Goal: Task Accomplishment & Management: Use online tool/utility

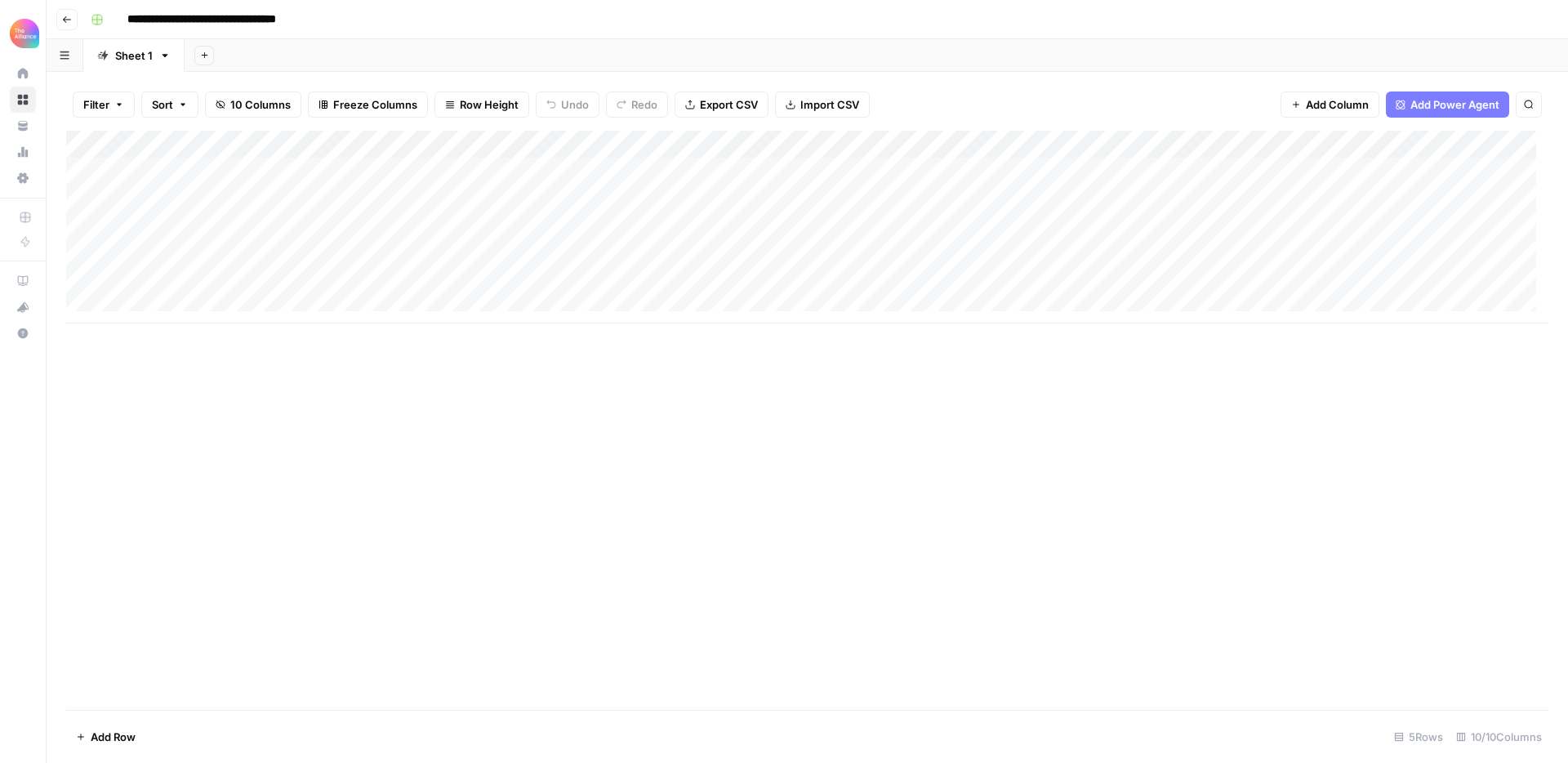
click at [155, 276] on div "Add Column" at bounding box center [808, 227] width 1482 height 193
click at [156, 375] on button "Third-person" at bounding box center [157, 375] width 80 height 20
click at [284, 283] on div "Add Column" at bounding box center [808, 227] width 1482 height 193
click at [273, 277] on div "Add Column" at bounding box center [808, 227] width 1482 height 193
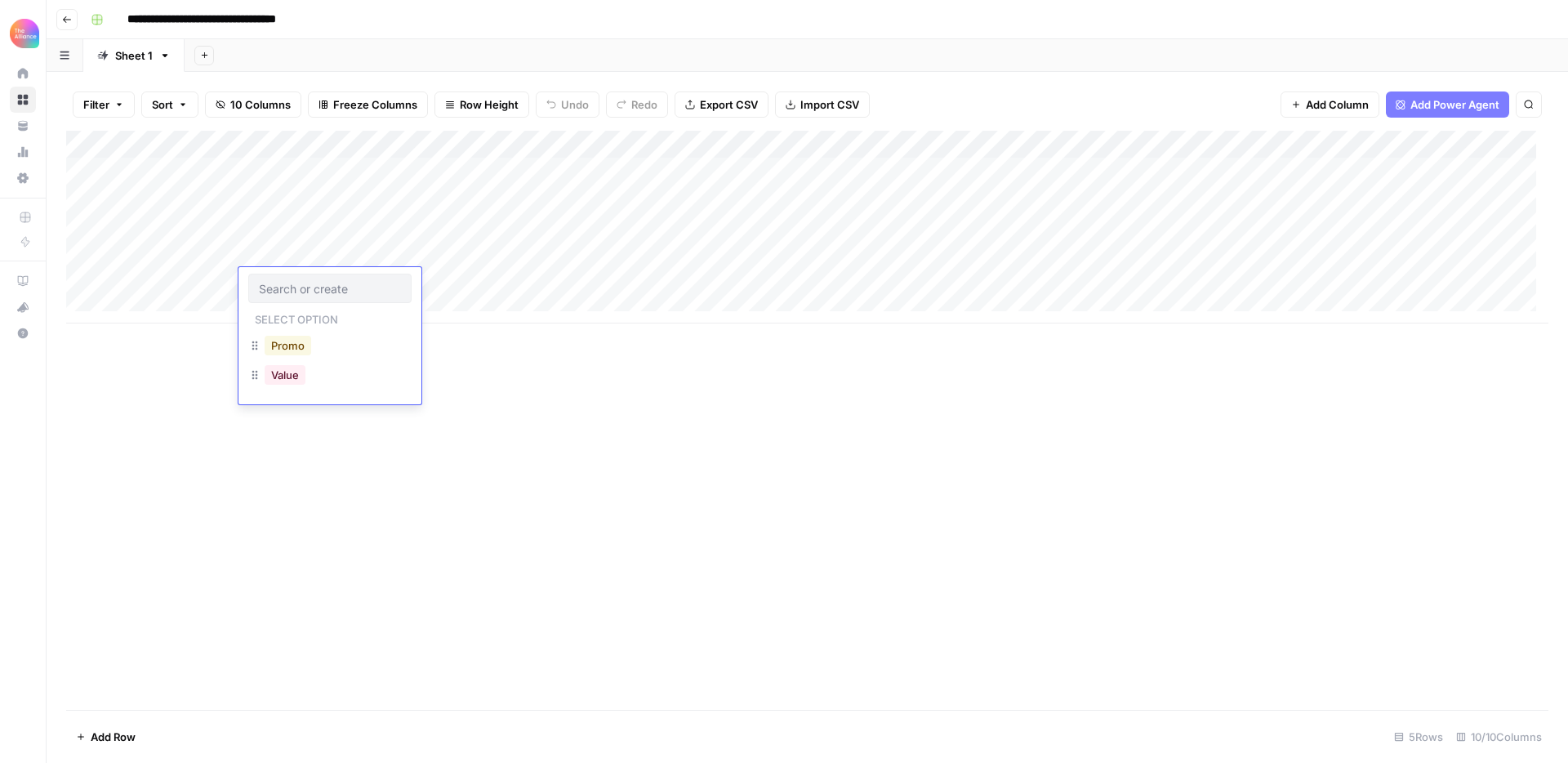
click at [297, 336] on button "Promo" at bounding box center [288, 346] width 47 height 20
click at [434, 291] on div "Add Column" at bounding box center [808, 227] width 1482 height 193
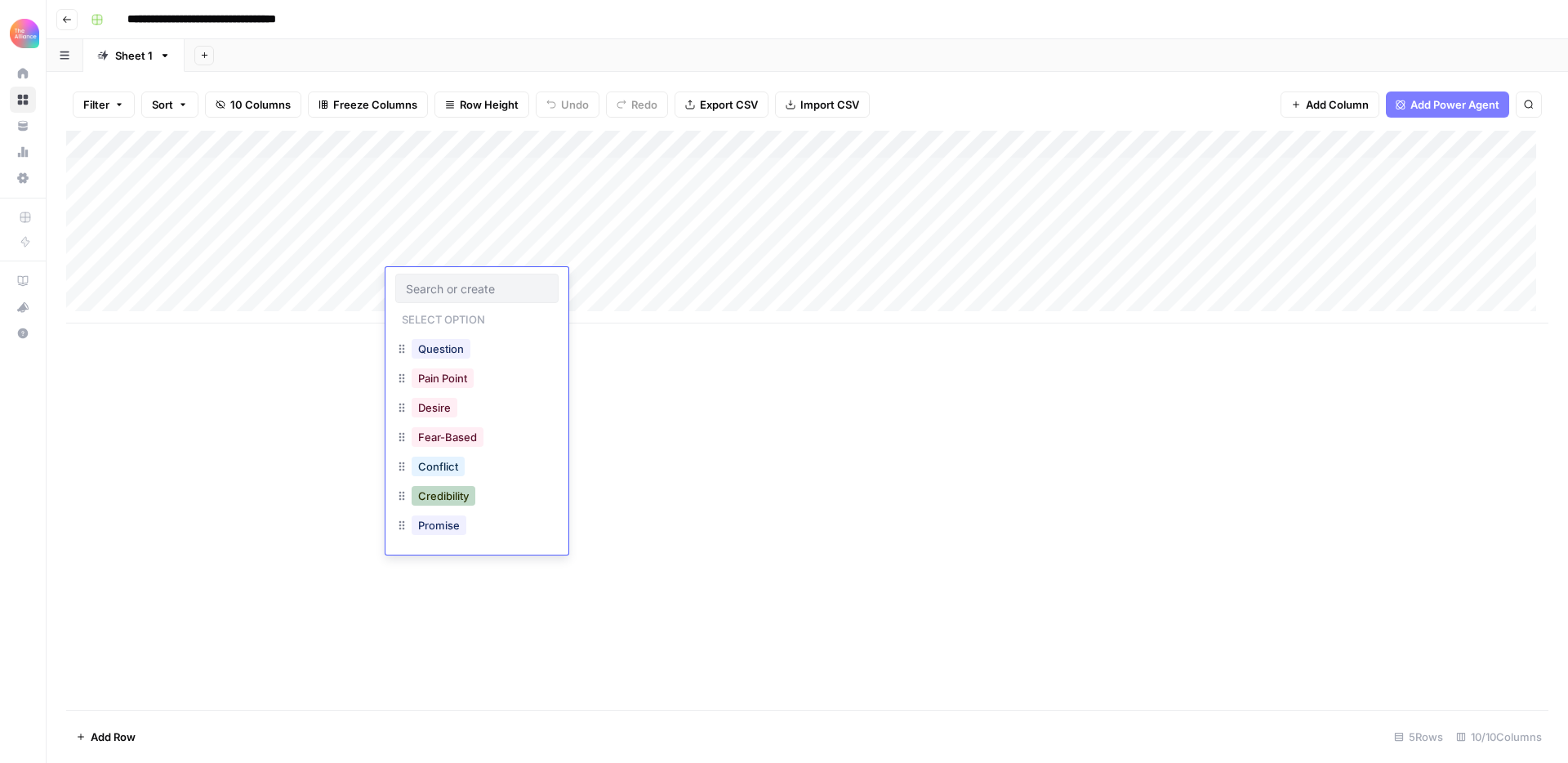
scroll to position [147, 0]
click at [454, 404] on button "Pain Point" at bounding box center [443, 404] width 62 height 20
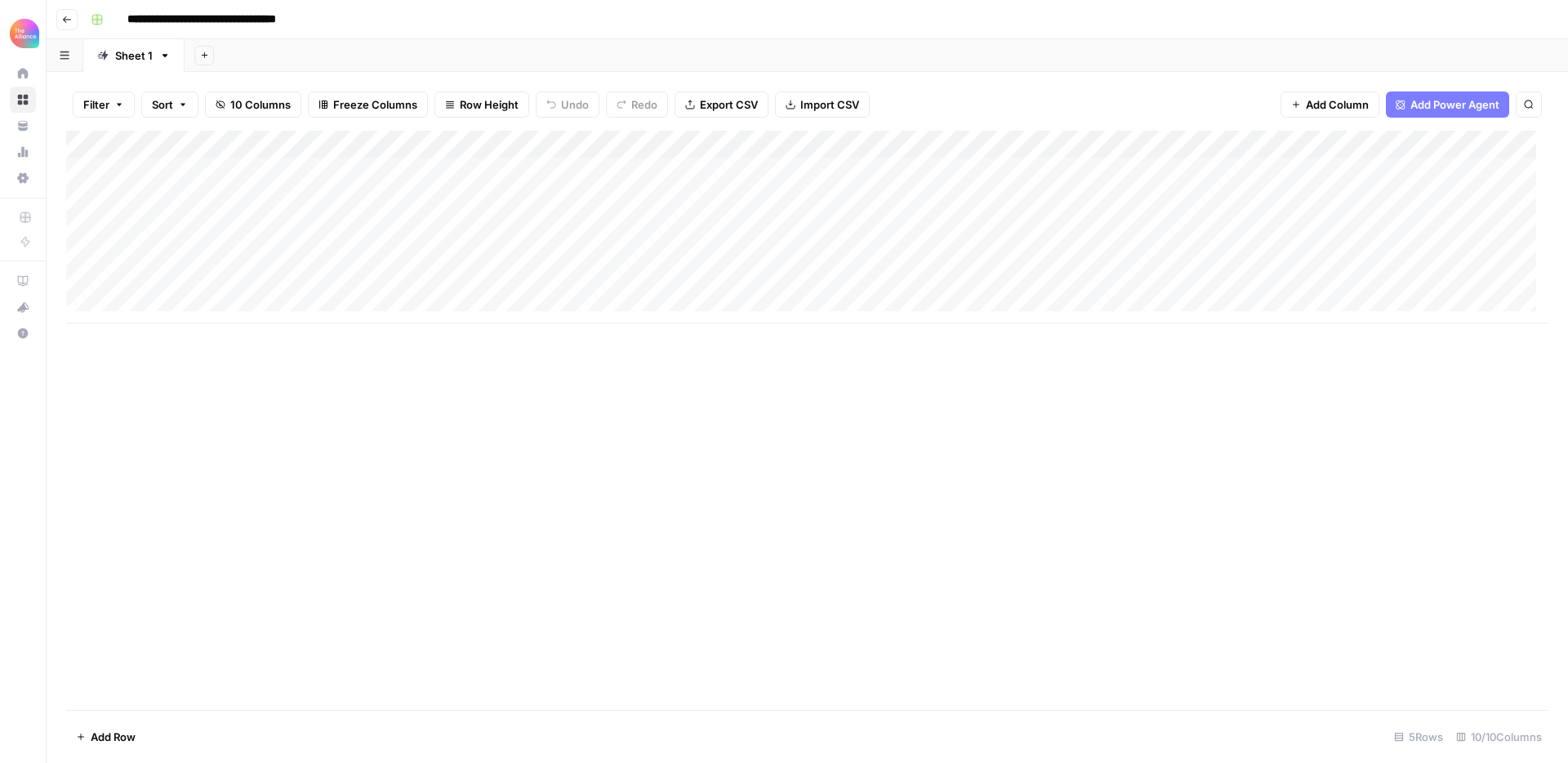
click at [581, 275] on div "Add Column" at bounding box center [808, 227] width 1482 height 193
click at [583, 255] on div "Add Column" at bounding box center [808, 227] width 1482 height 193
click at [598, 363] on div "Add Column" at bounding box center [808, 420] width 1482 height 579
click at [591, 283] on div "Add Column" at bounding box center [808, 227] width 1482 height 193
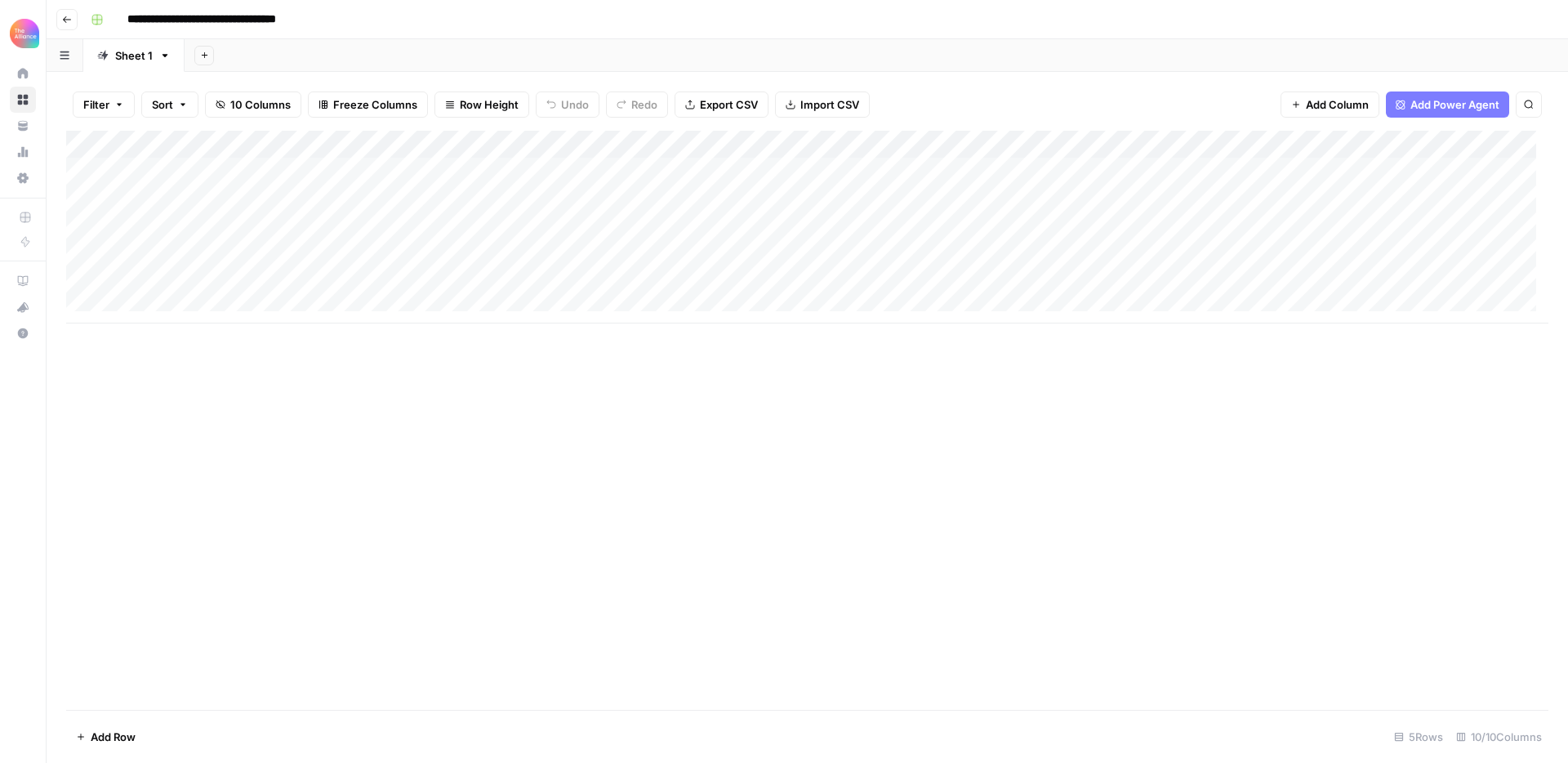
click at [606, 285] on div "Add Column" at bounding box center [808, 227] width 1482 height 193
click at [723, 230] on div "Add Column" at bounding box center [808, 227] width 1482 height 193
click at [739, 280] on div "Add Column" at bounding box center [808, 227] width 1482 height 193
type textarea "**********"
click at [1018, 283] on div "Add Column" at bounding box center [808, 227] width 1482 height 193
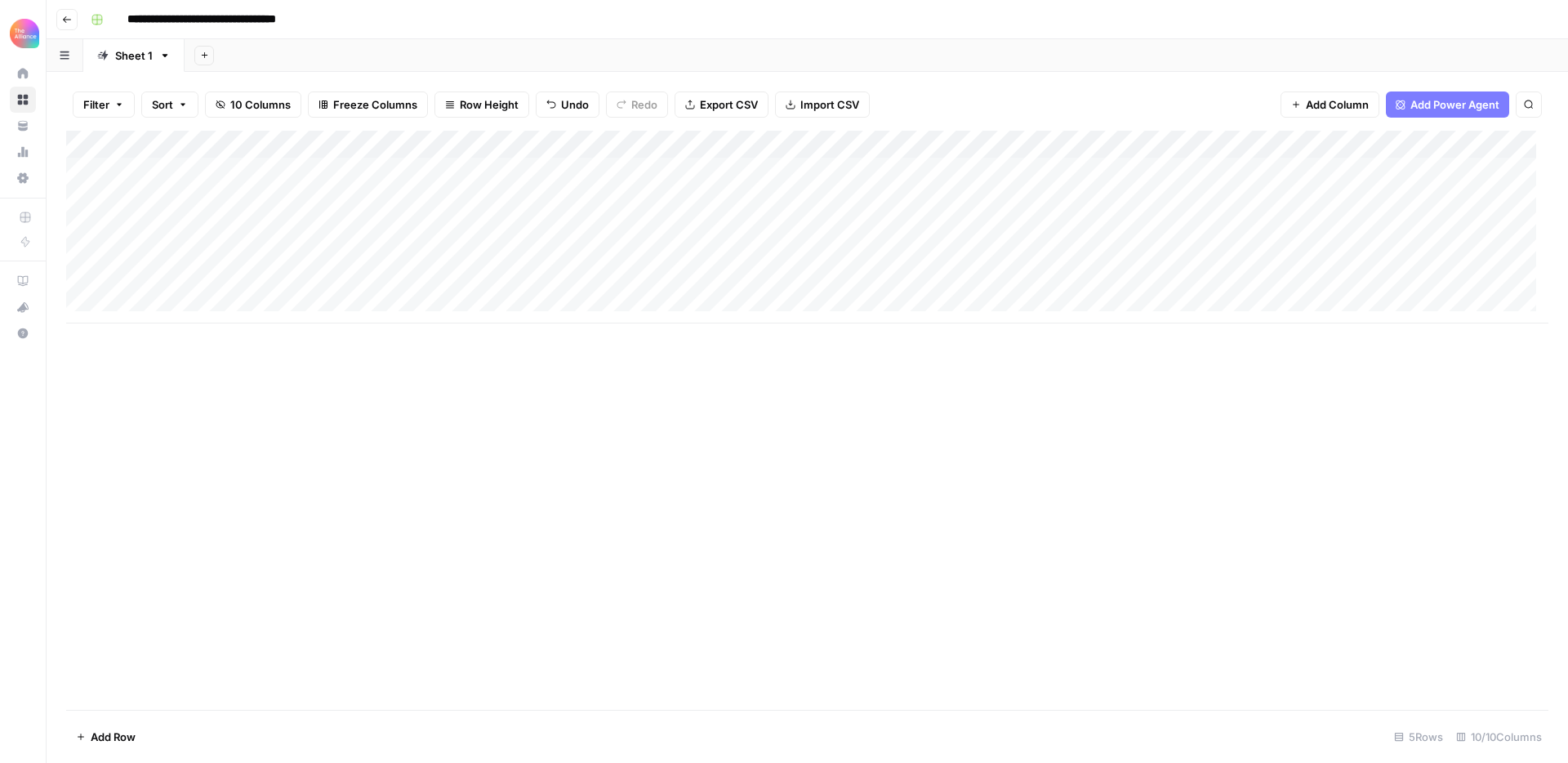
click at [1035, 282] on div "Add Column" at bounding box center [808, 227] width 1482 height 193
type textarea "**********"
click at [1085, 427] on div "Add Column" at bounding box center [808, 420] width 1482 height 579
click at [1236, 146] on div "Add Column" at bounding box center [808, 227] width 1482 height 193
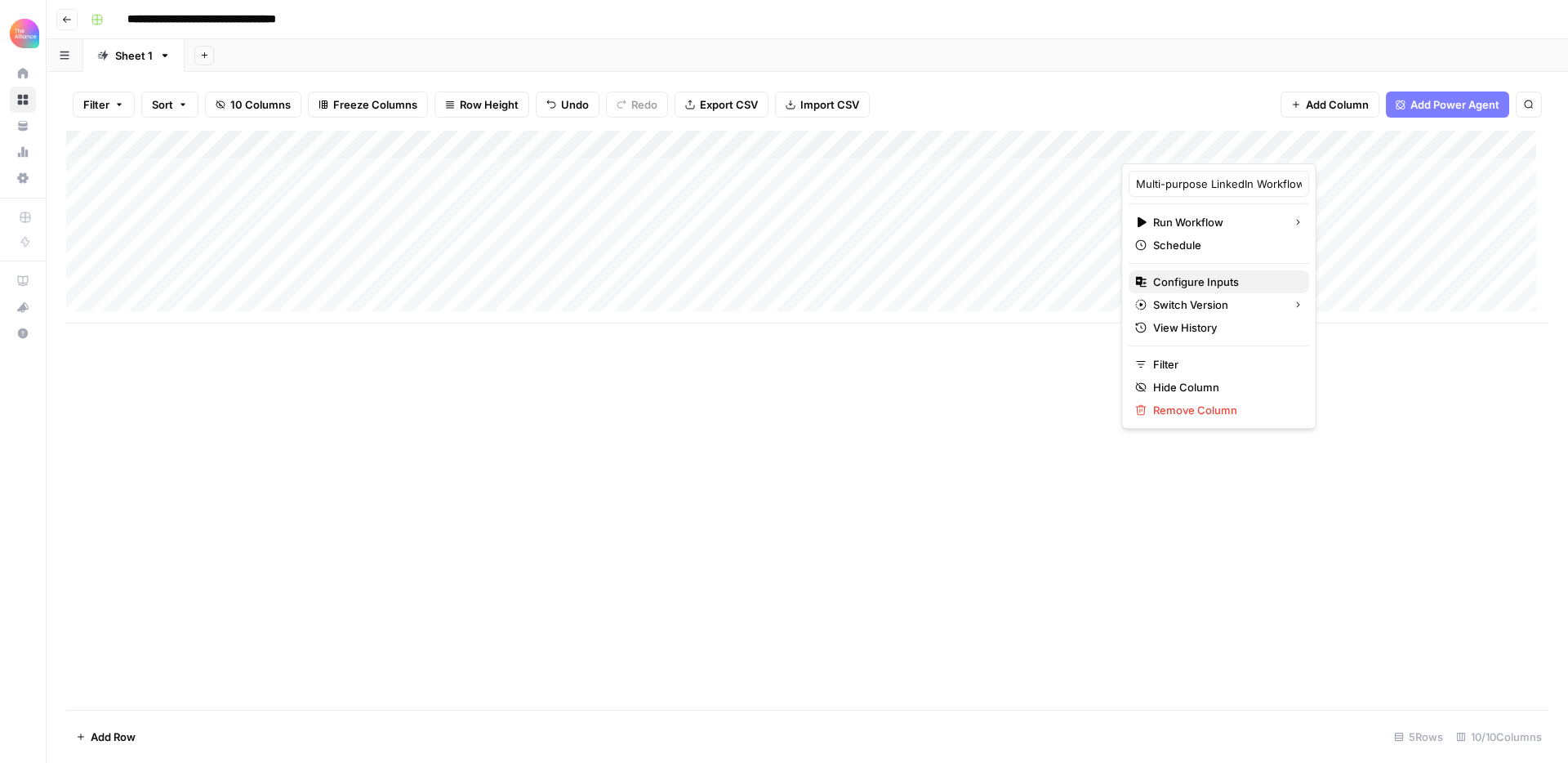
click at [1234, 280] on span "Configure Inputs" at bounding box center [1224, 282] width 143 height 17
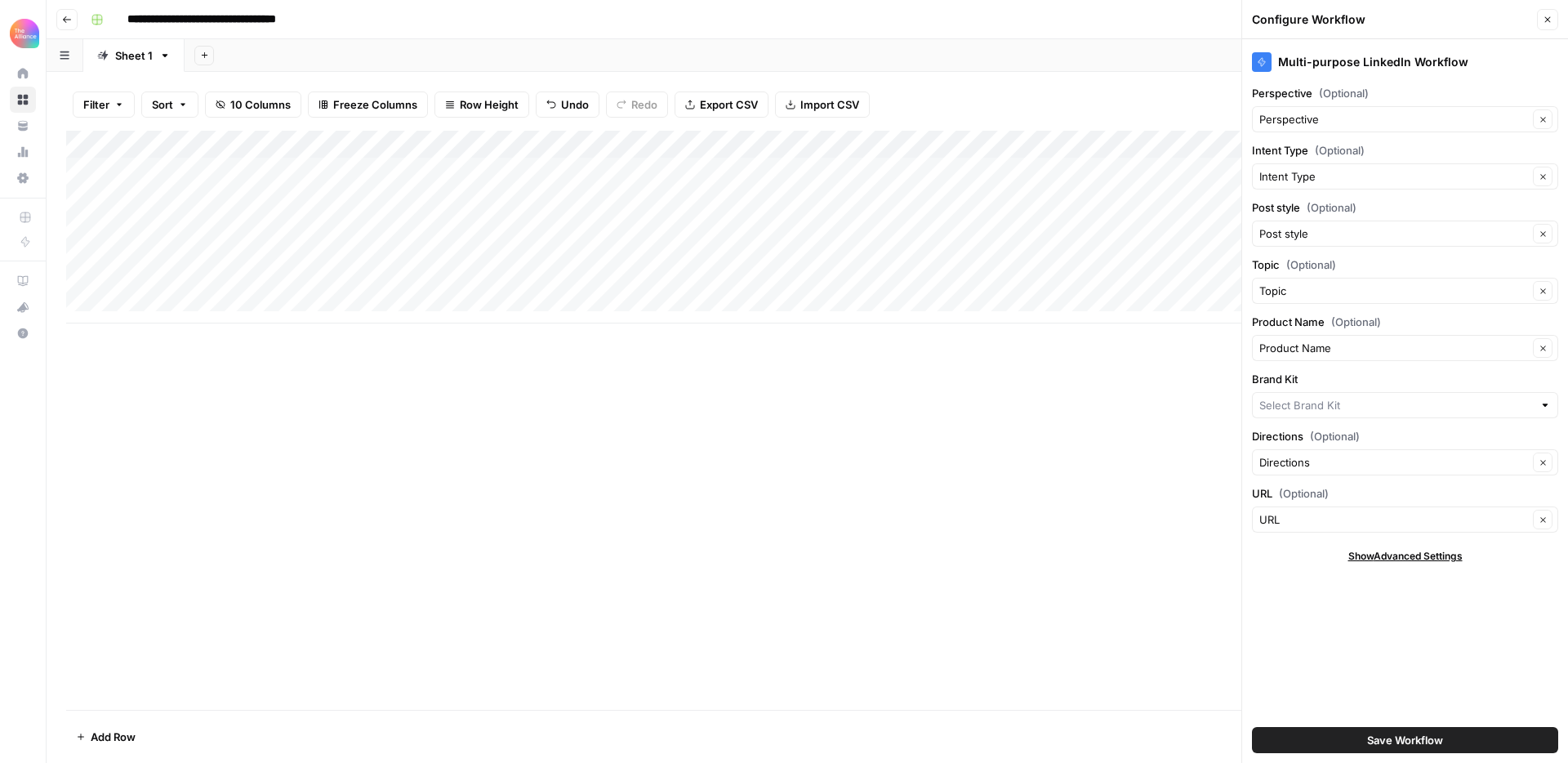
type input "Customer Success Collective"
click at [1372, 413] on input "Brand Kit" at bounding box center [1393, 405] width 269 height 17
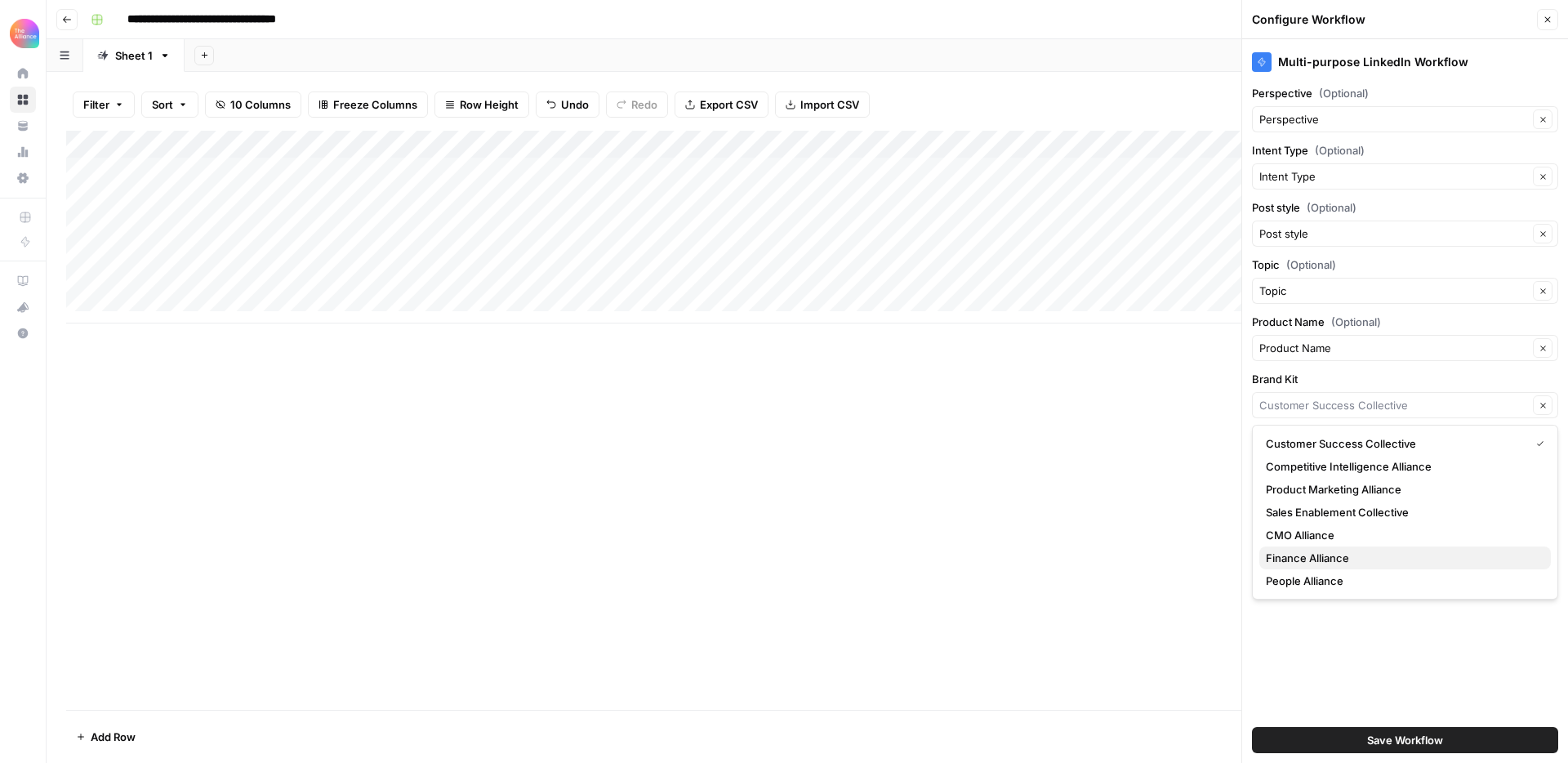
click at [1348, 565] on span "Finance Alliance" at bounding box center [1402, 558] width 272 height 17
type input "Finance Alliance"
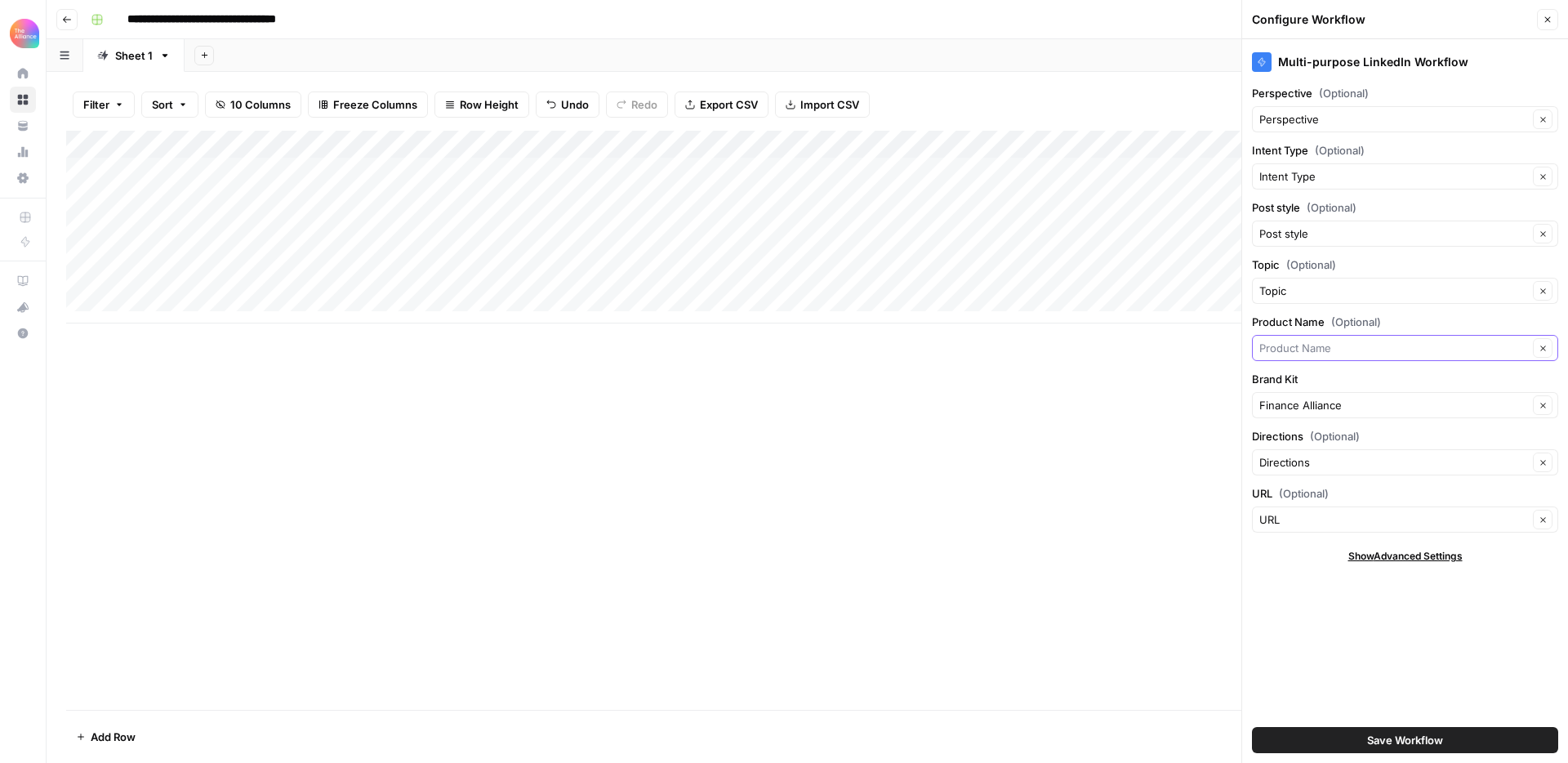
click at [1391, 348] on input "Product Name (Optional)" at bounding box center [1393, 348] width 269 height 17
type input "Product Name"
click at [1401, 732] on span "Save Workflow" at bounding box center [1405, 741] width 76 height 17
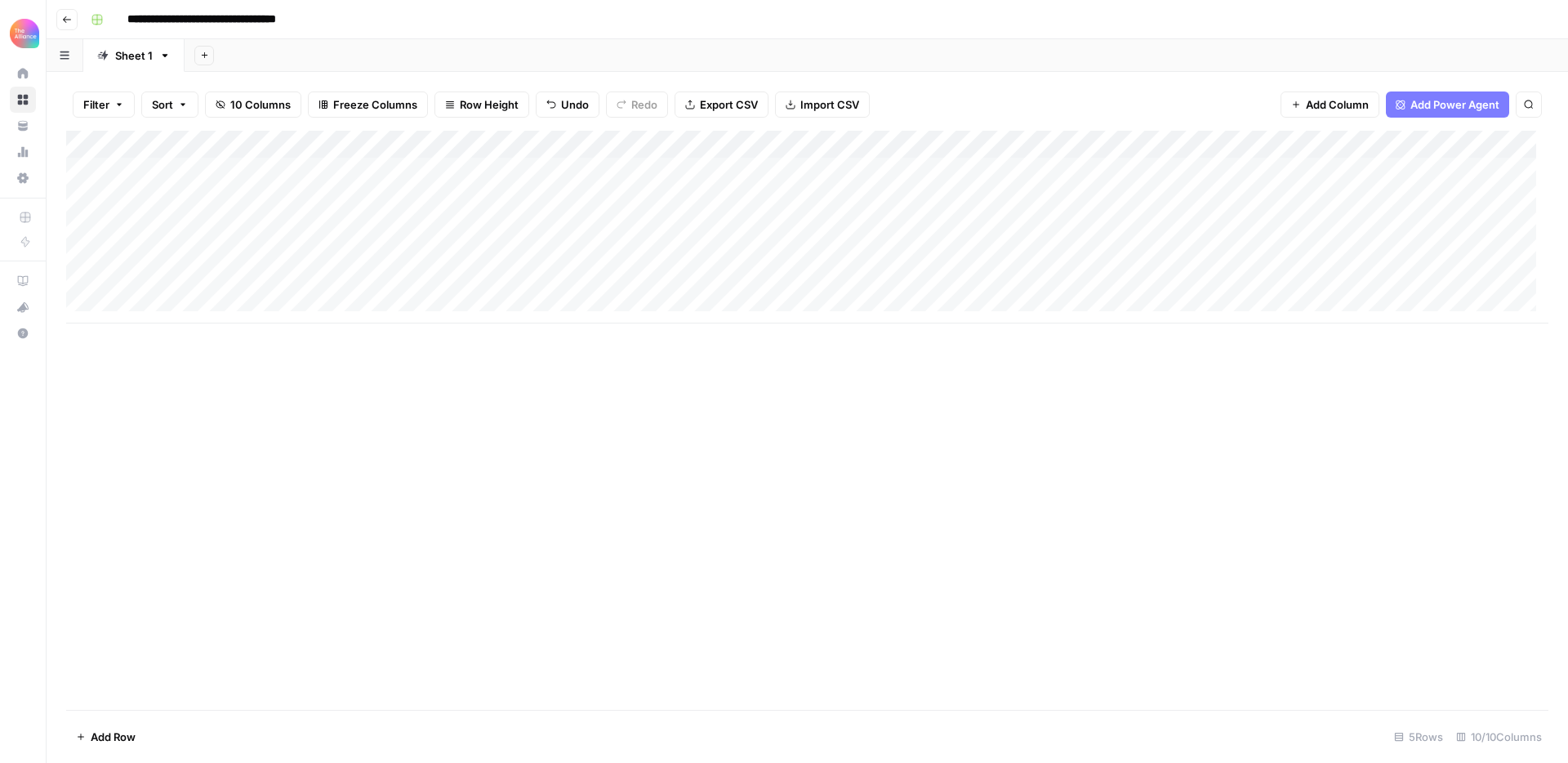
click at [1195, 284] on div "Add Column" at bounding box center [808, 227] width 1482 height 193
click at [1143, 280] on div "Add Column" at bounding box center [808, 227] width 1482 height 193
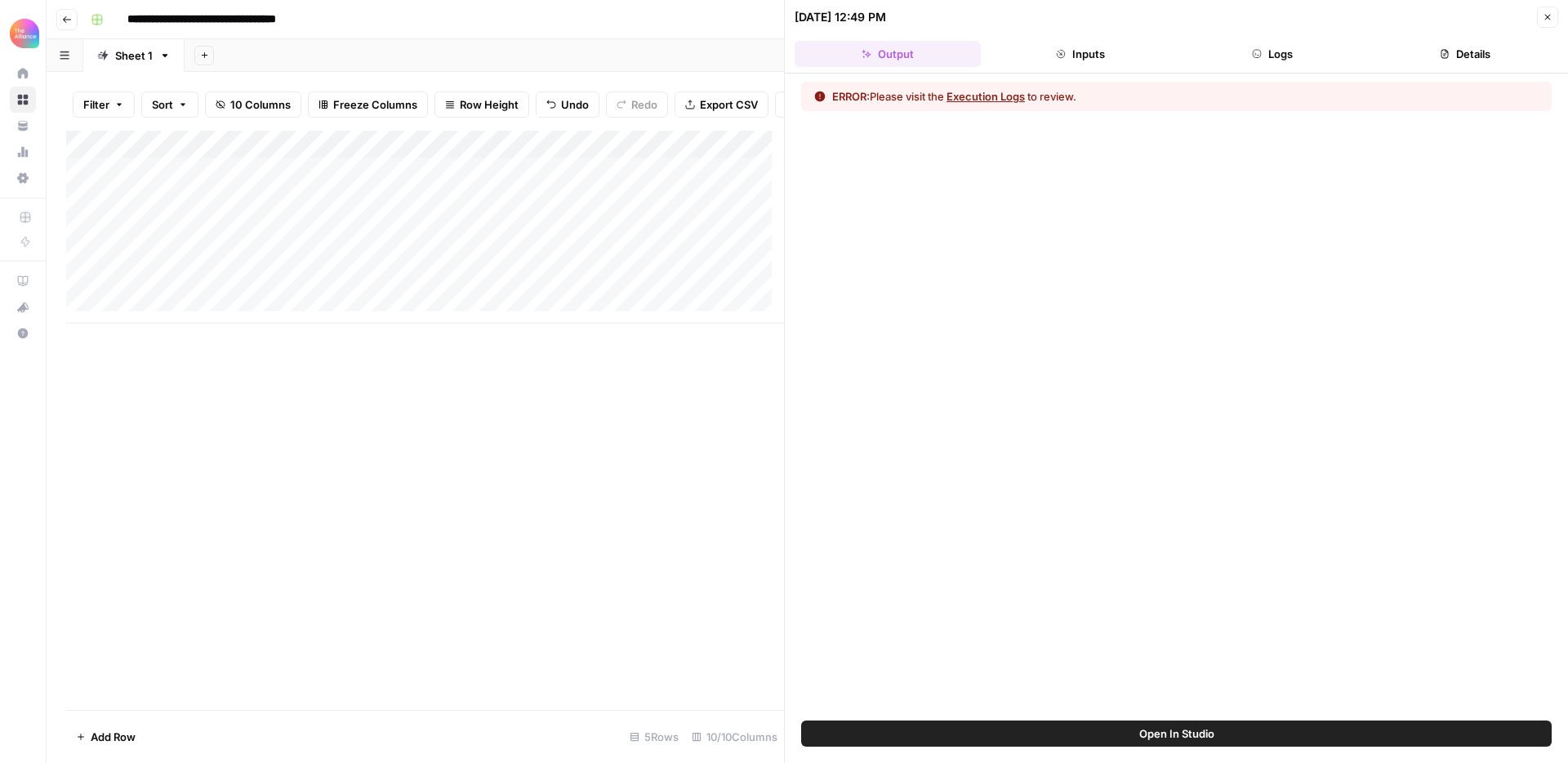
click at [987, 101] on button "Execution Logs" at bounding box center [986, 97] width 78 height 17
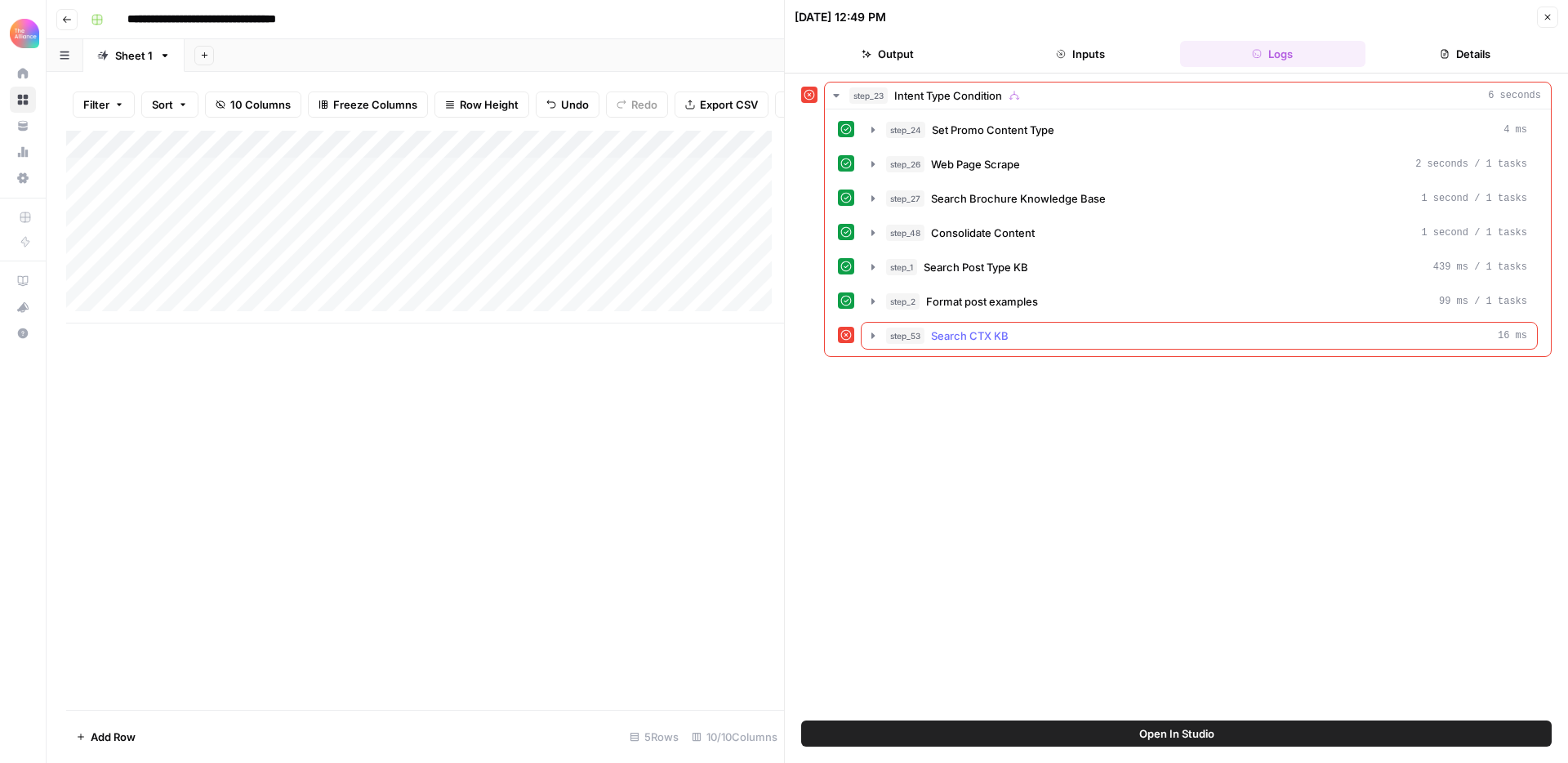
click at [978, 337] on span "Search CTX KB" at bounding box center [969, 336] width 77 height 17
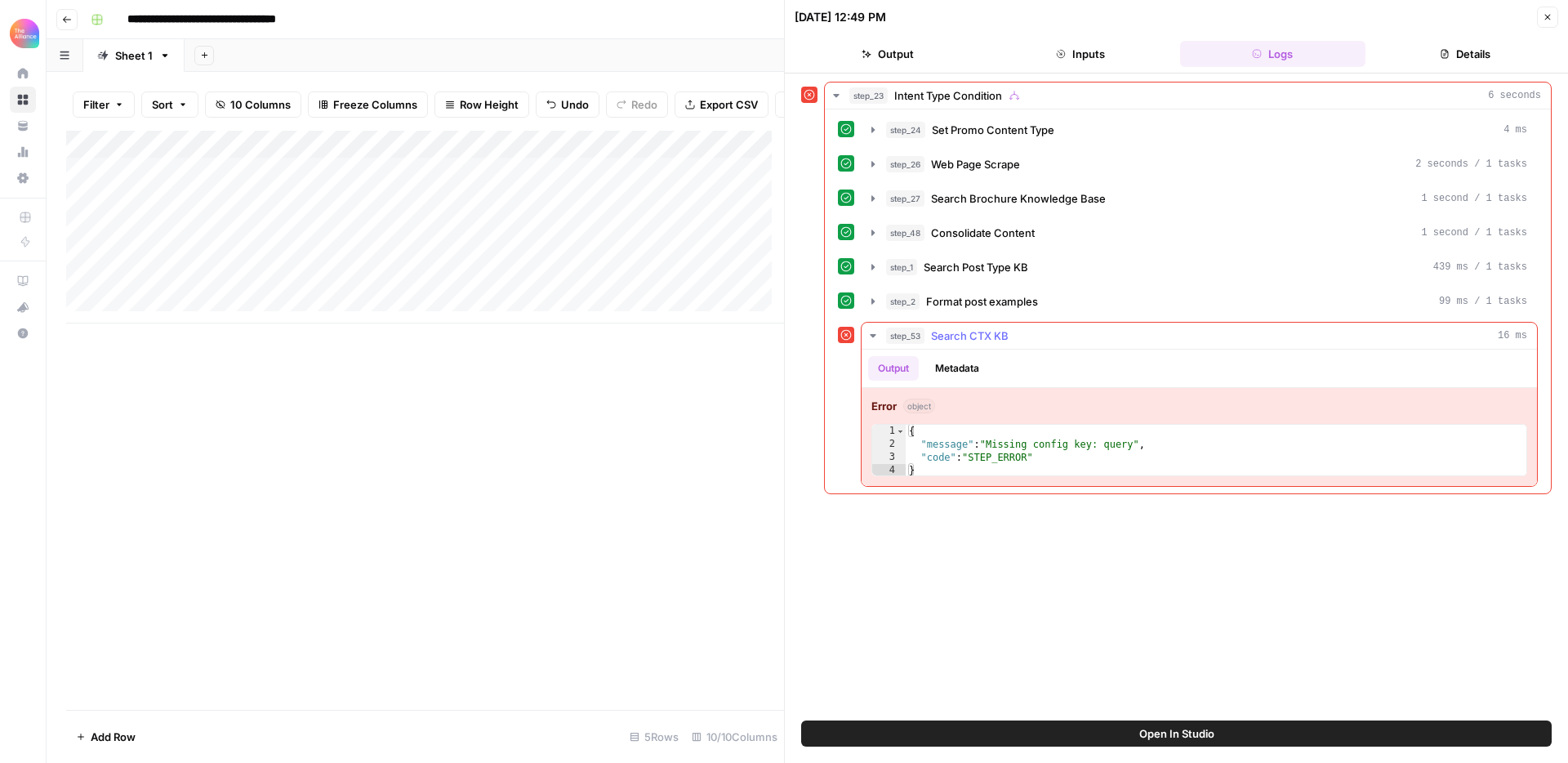
click at [952, 360] on button "Metadata" at bounding box center [957, 368] width 64 height 24
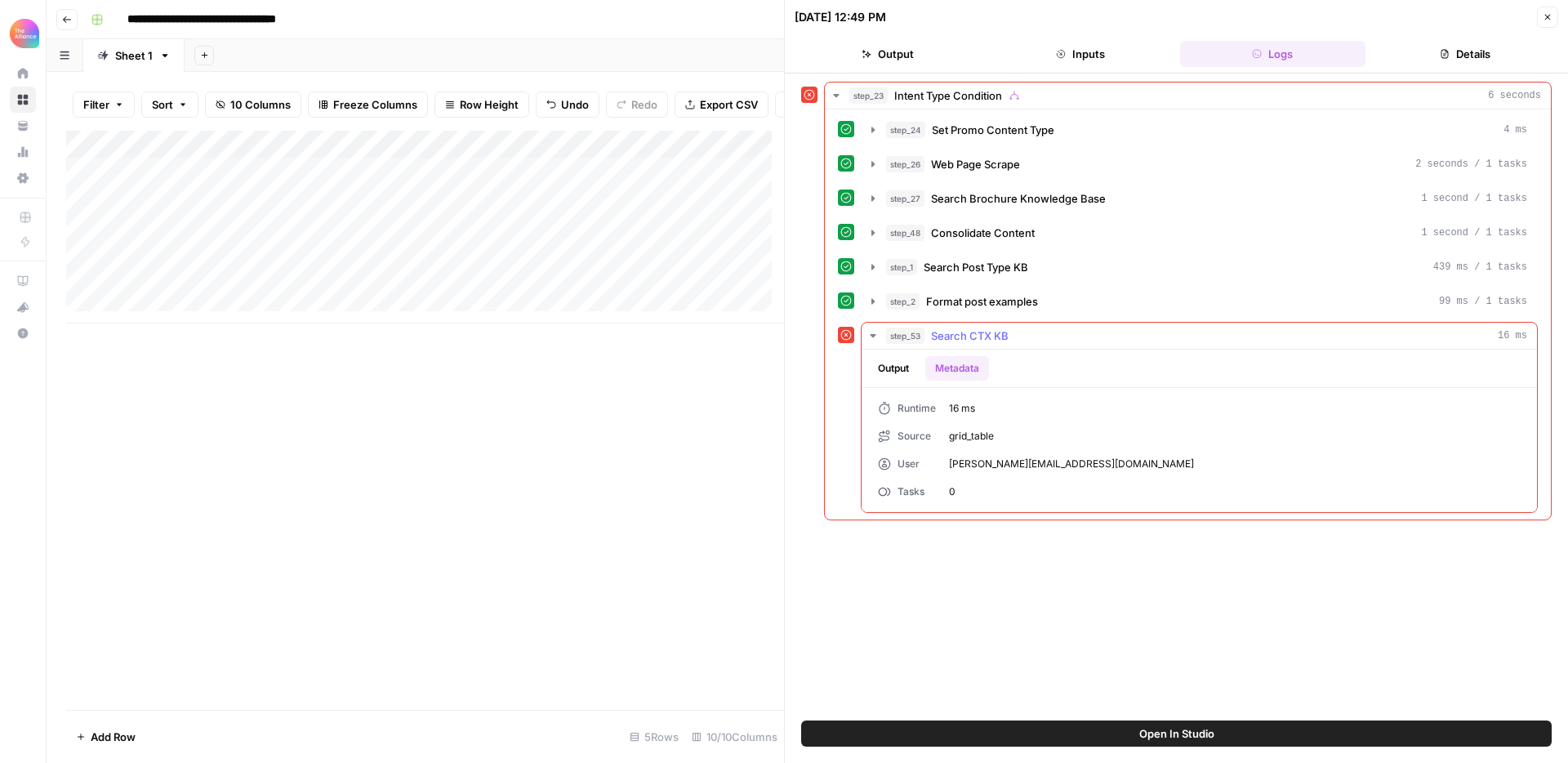
click at [908, 369] on button "Output" at bounding box center [893, 368] width 51 height 24
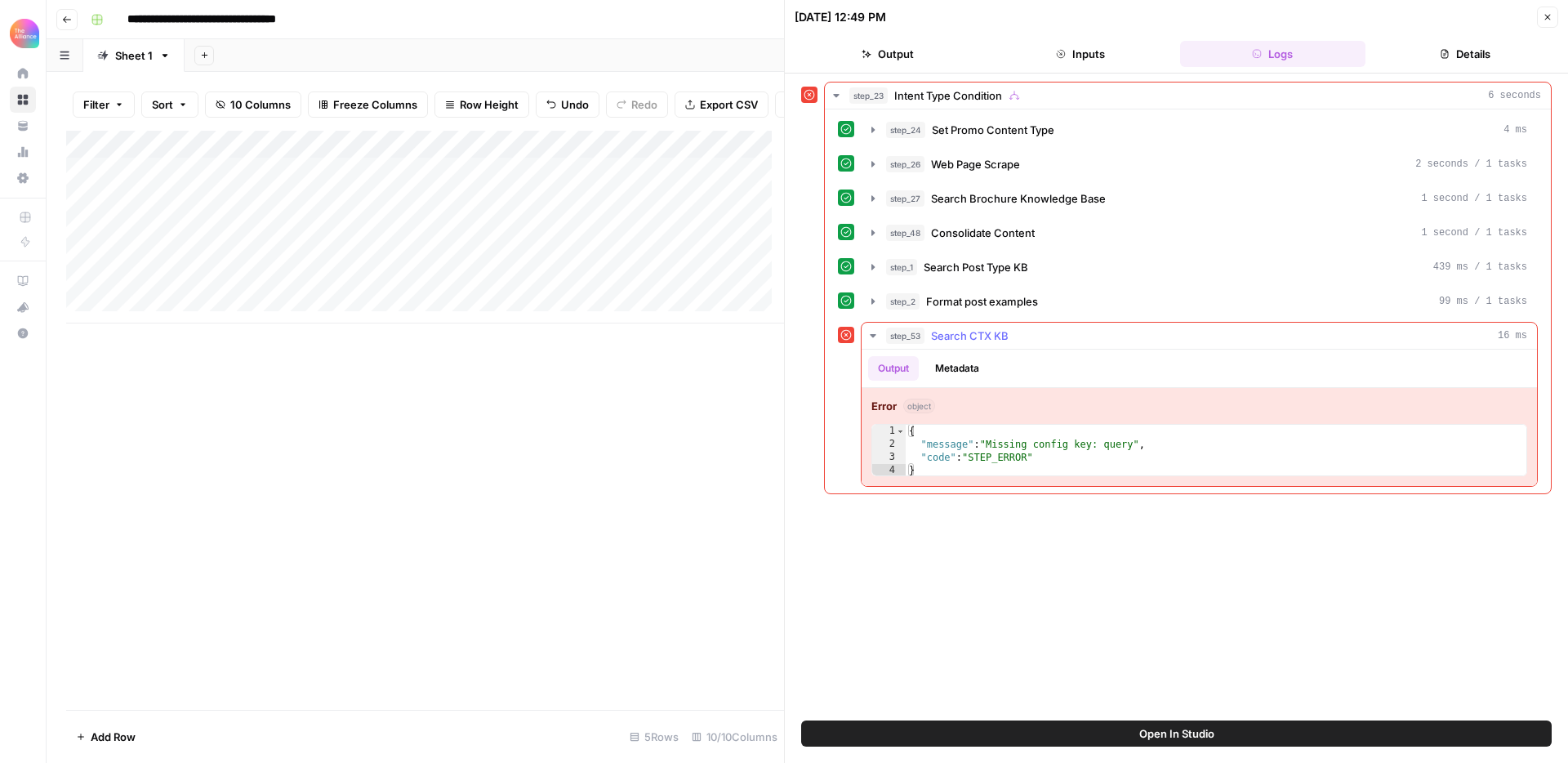
type textarea "**********"
click at [1033, 442] on div "{ "message" : "Missing config key: query" , "code" : "STEP_ERROR" }" at bounding box center [1216, 464] width 621 height 78
click at [1547, 19] on icon "button" at bounding box center [1548, 17] width 10 height 10
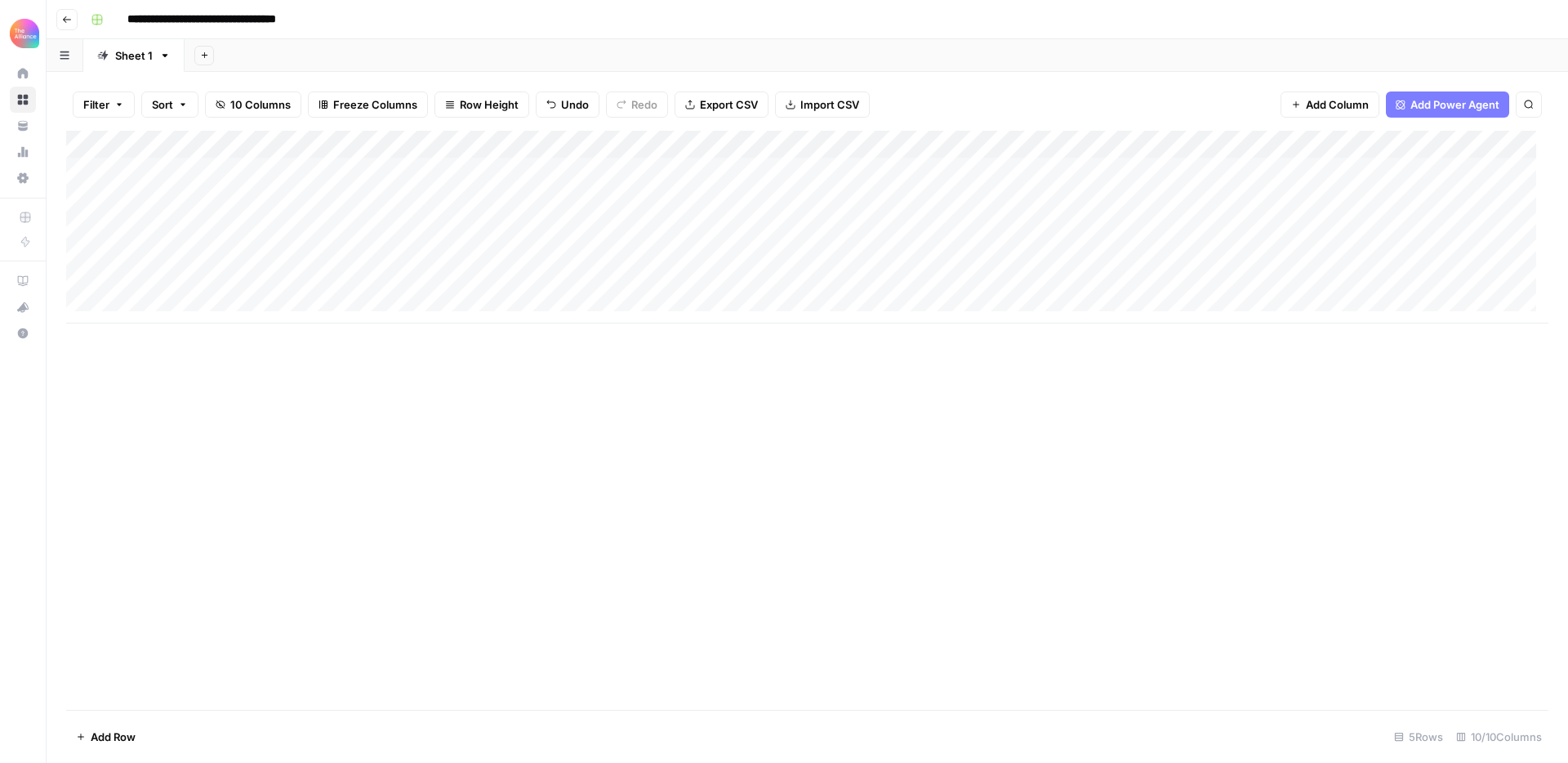
click at [895, 286] on div "Add Column" at bounding box center [808, 227] width 1482 height 193
click at [1232, 281] on div "Add Column" at bounding box center [808, 227] width 1482 height 193
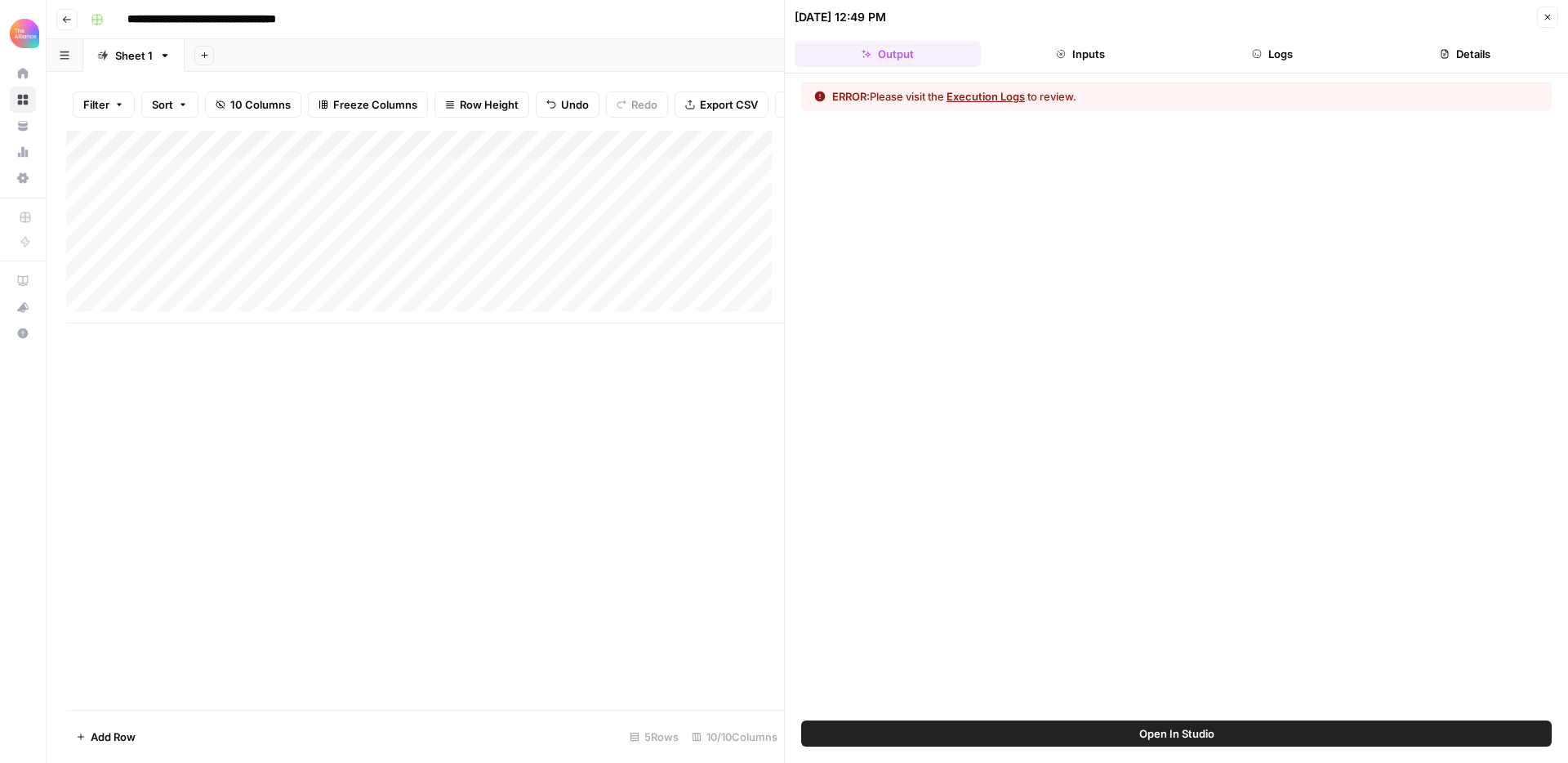
click at [1001, 103] on button "Execution Logs" at bounding box center [986, 97] width 78 height 17
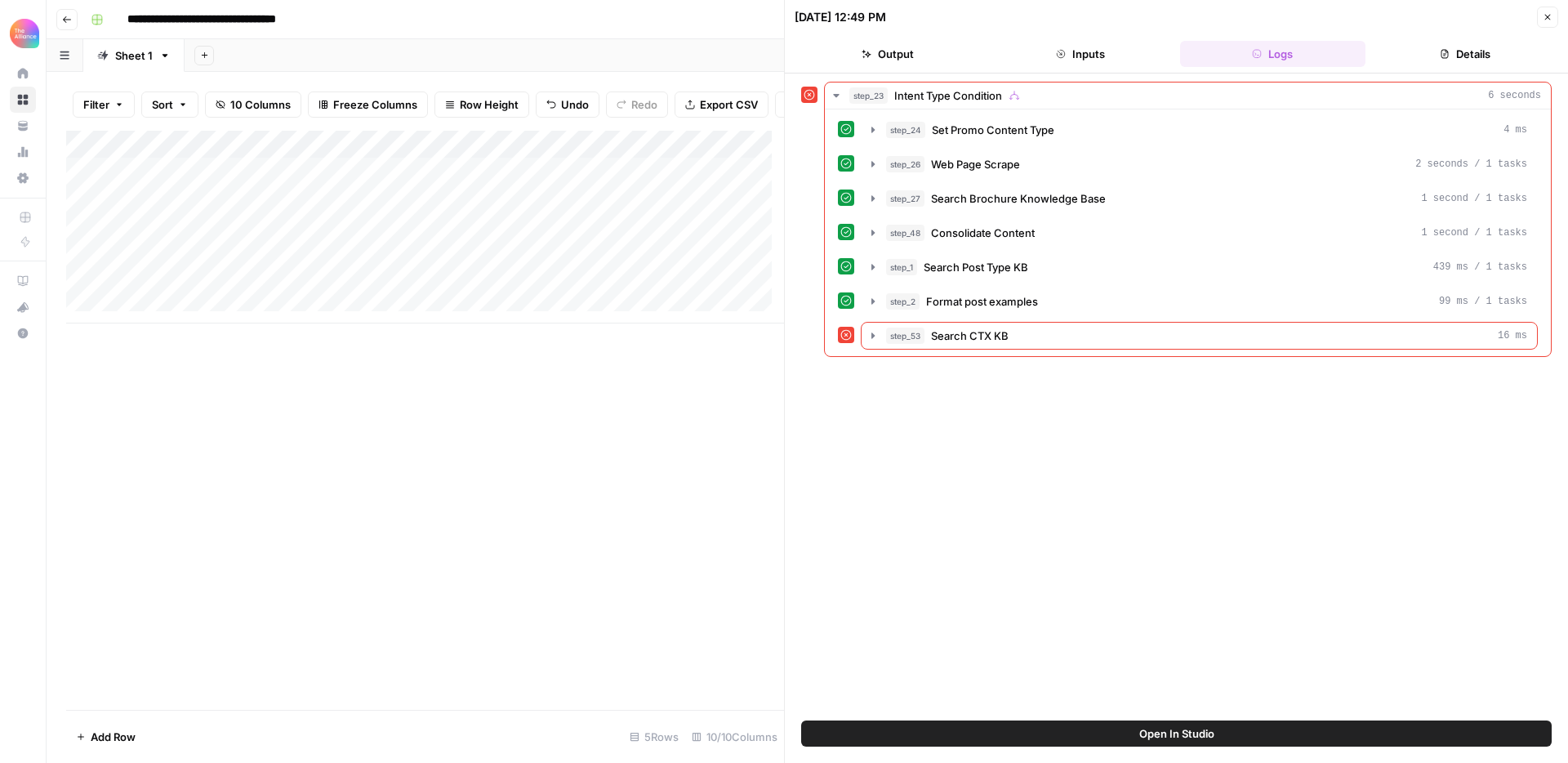
click at [1551, 17] on icon "button" at bounding box center [1548, 17] width 10 height 10
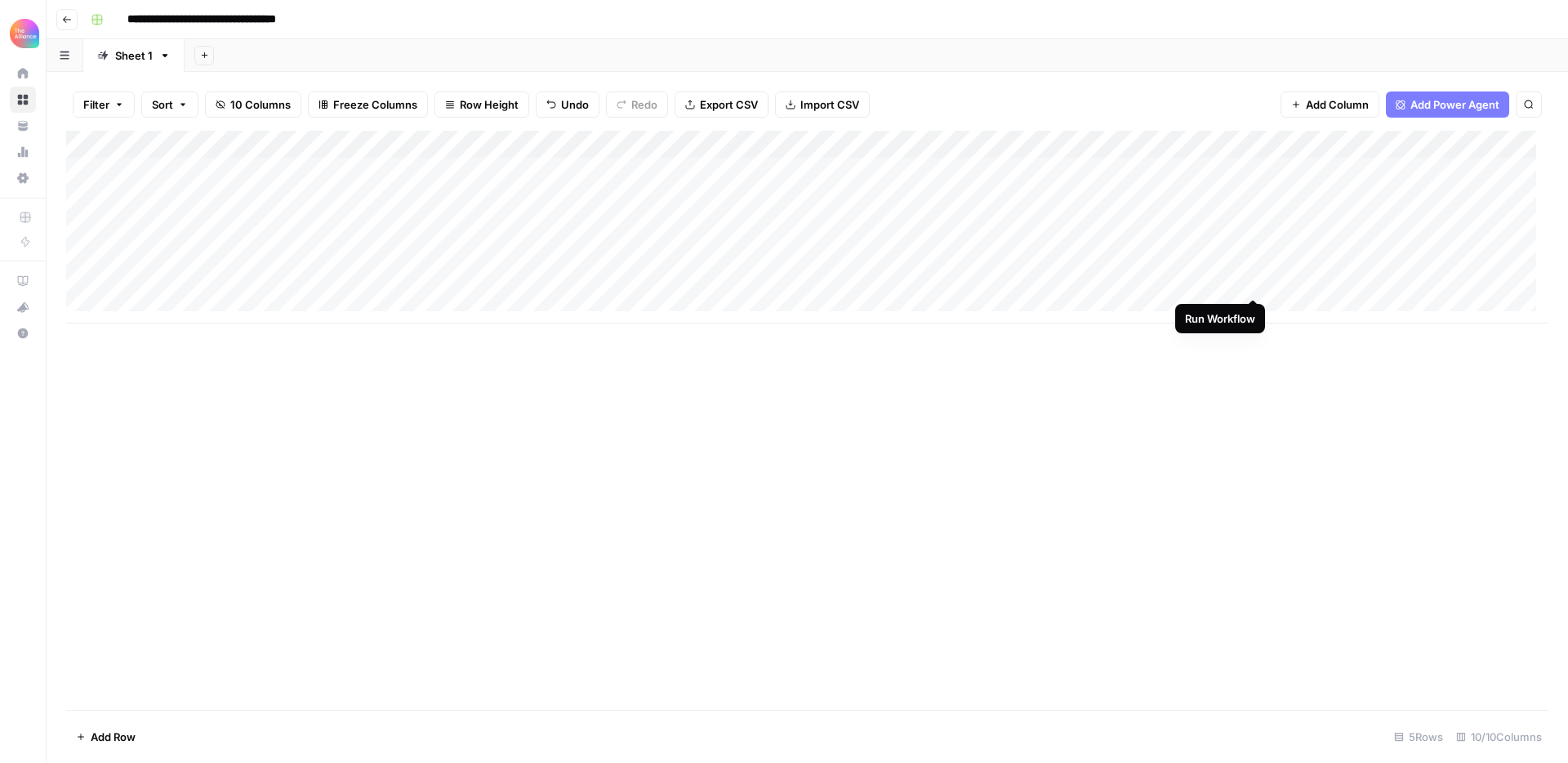
click at [1251, 279] on div "Add Column" at bounding box center [808, 227] width 1482 height 193
click at [1250, 278] on div "Add Column" at bounding box center [808, 227] width 1482 height 193
click at [1357, 286] on div "Add Column" at bounding box center [808, 227] width 1482 height 193
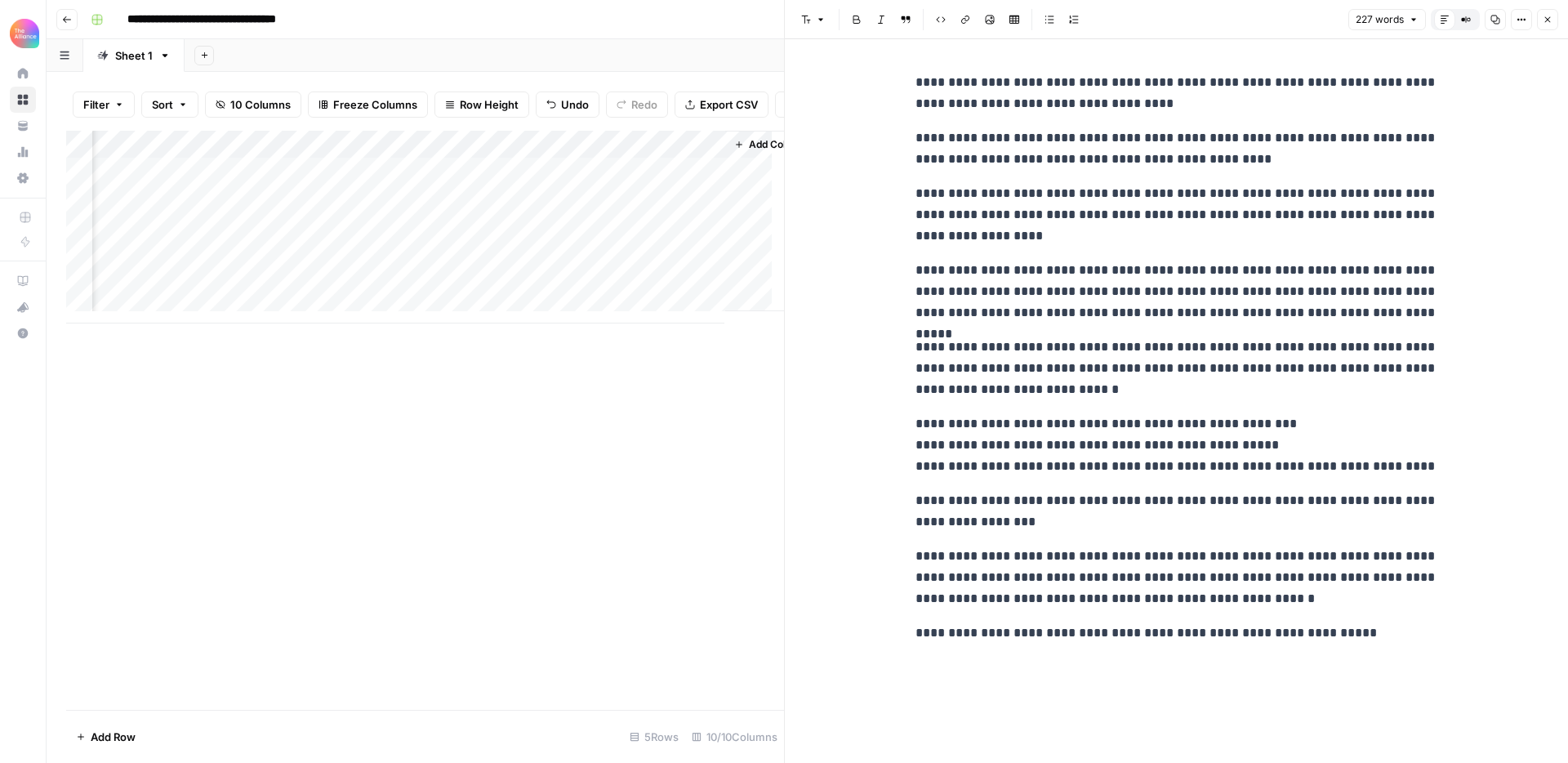
scroll to position [0, 882]
click at [581, 291] on div "Add Column" at bounding box center [425, 227] width 718 height 193
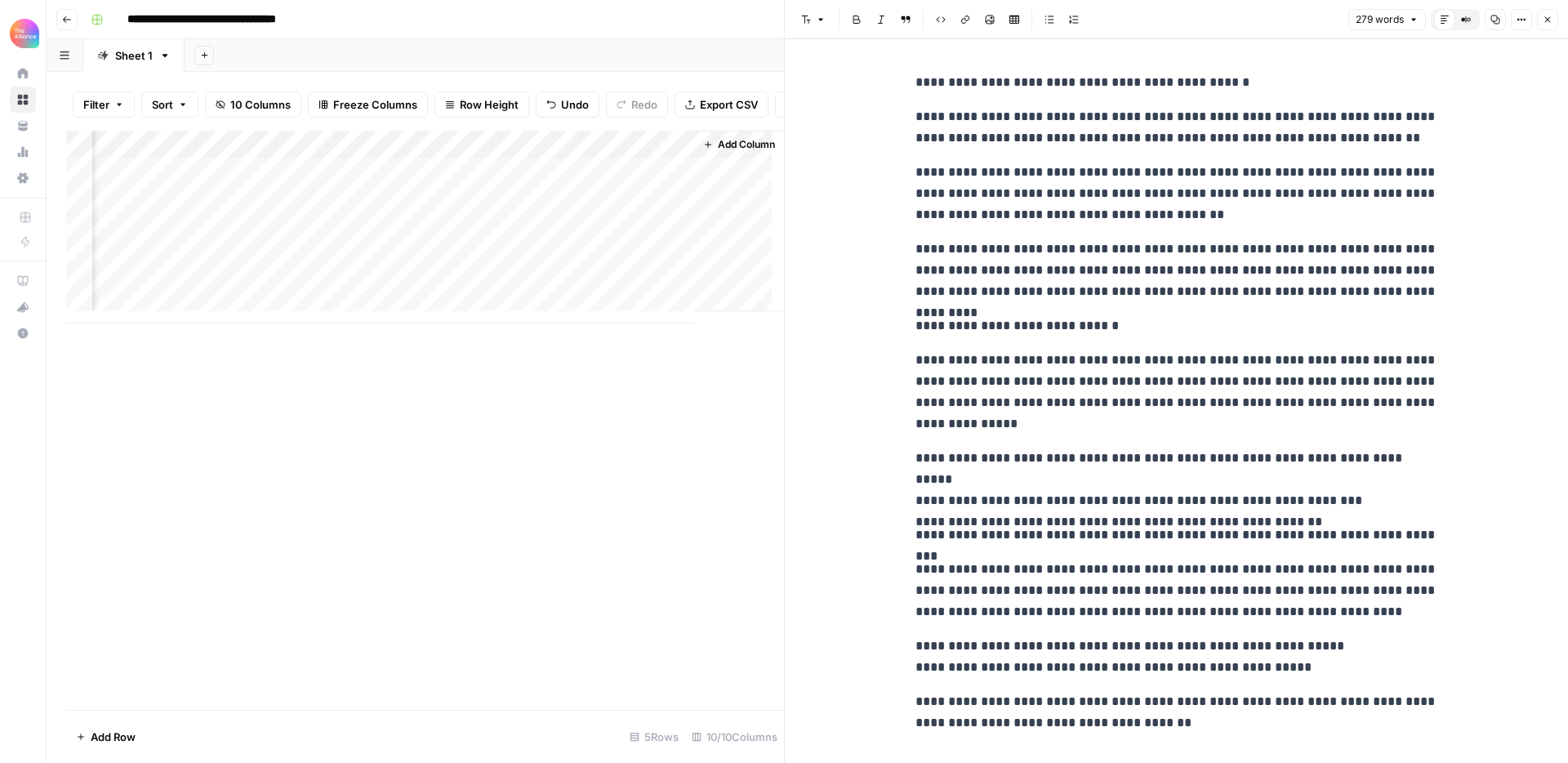
click at [472, 294] on div "Add Column" at bounding box center [425, 227] width 718 height 193
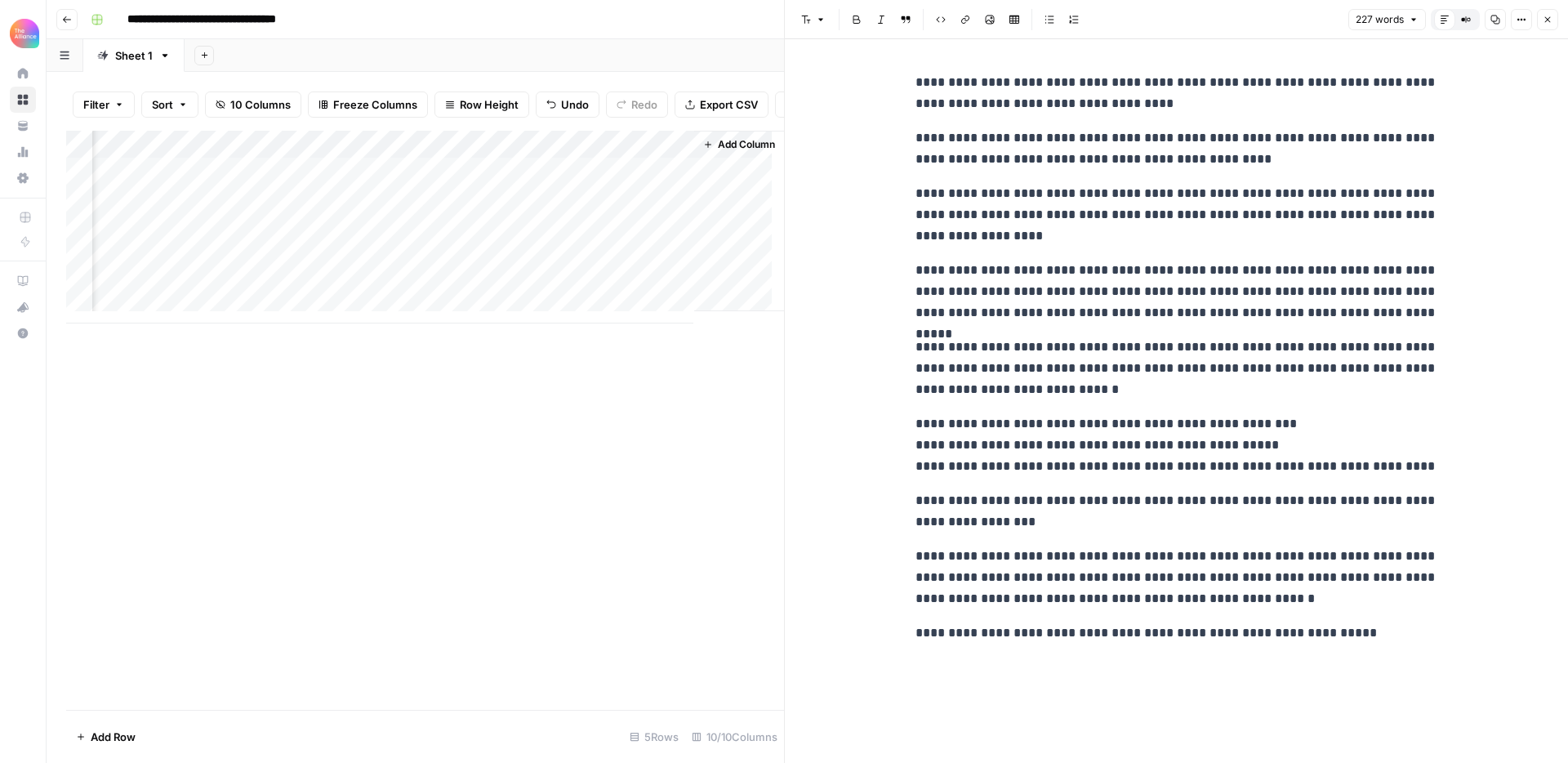
click at [1160, 250] on div "**********" at bounding box center [1177, 358] width 542 height 585
click at [1474, 19] on button "Compare Old vs New Content" at bounding box center [1467, 20] width 22 height 22
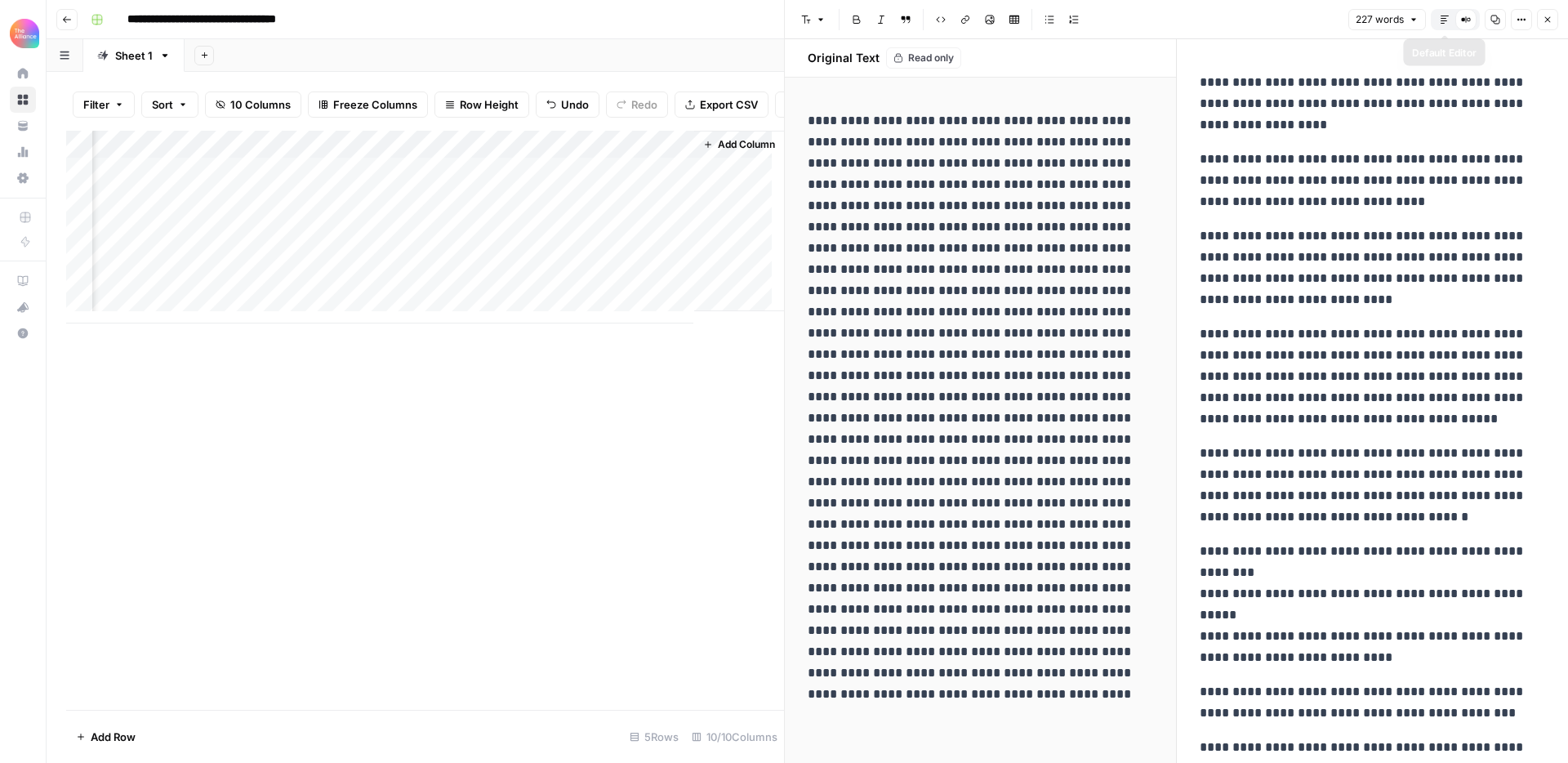
click at [1450, 20] on button "Default Editor" at bounding box center [1445, 20] width 22 height 22
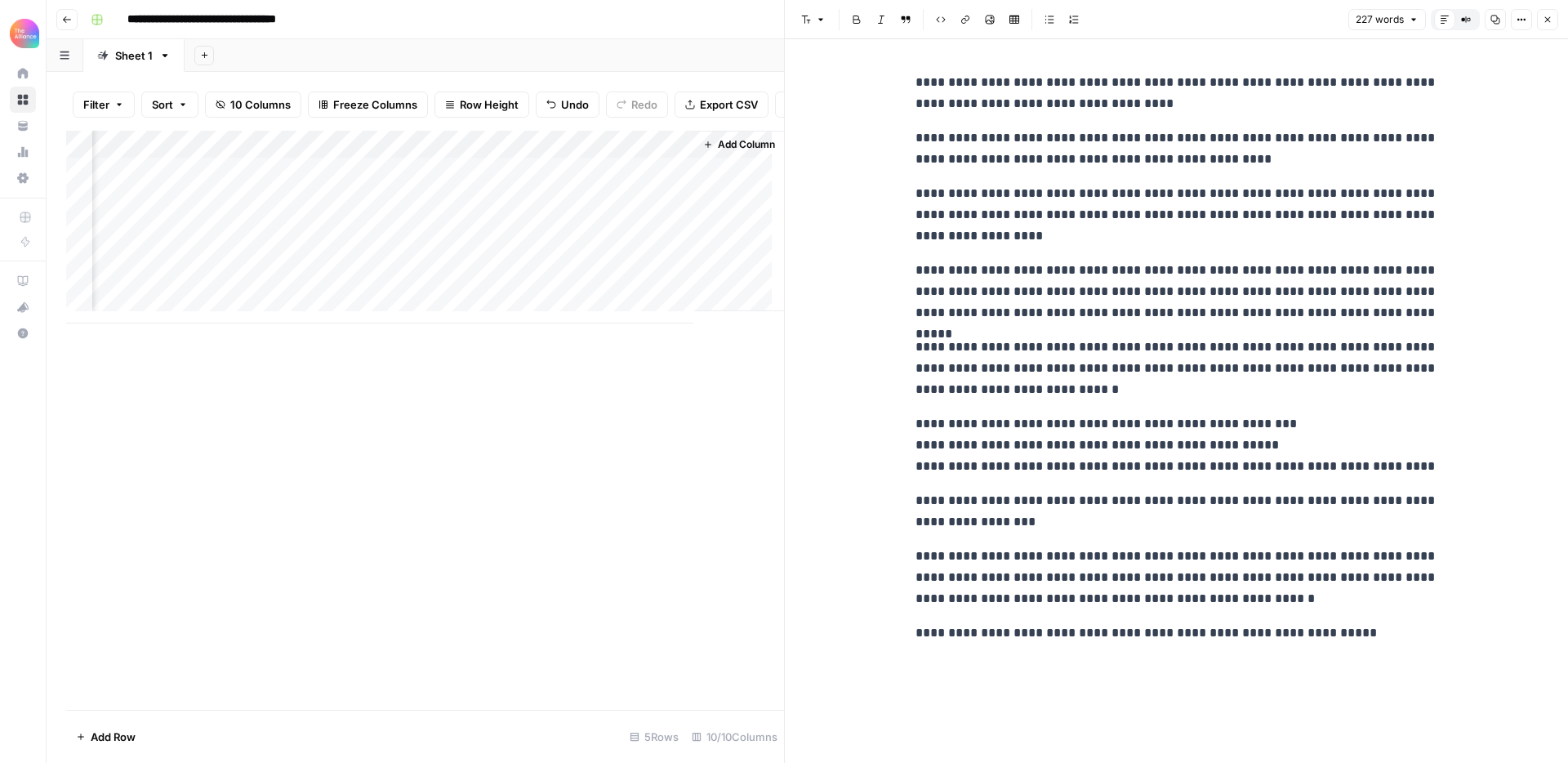
click at [1079, 264] on p "**********" at bounding box center [1177, 291] width 522 height 64
copy div "**********"
click at [1551, 22] on icon "button" at bounding box center [1548, 20] width 10 height 10
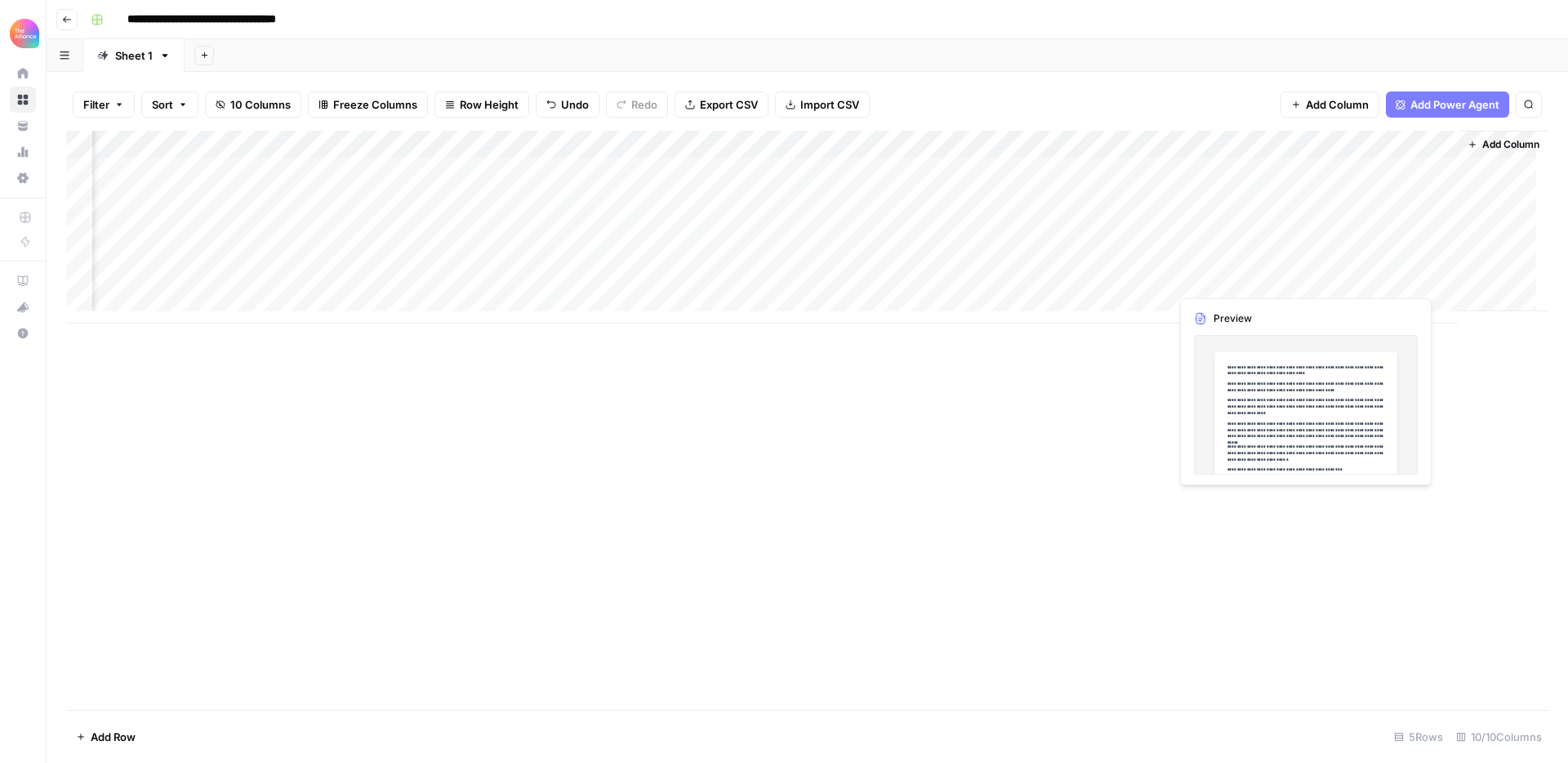
scroll to position [3, 117]
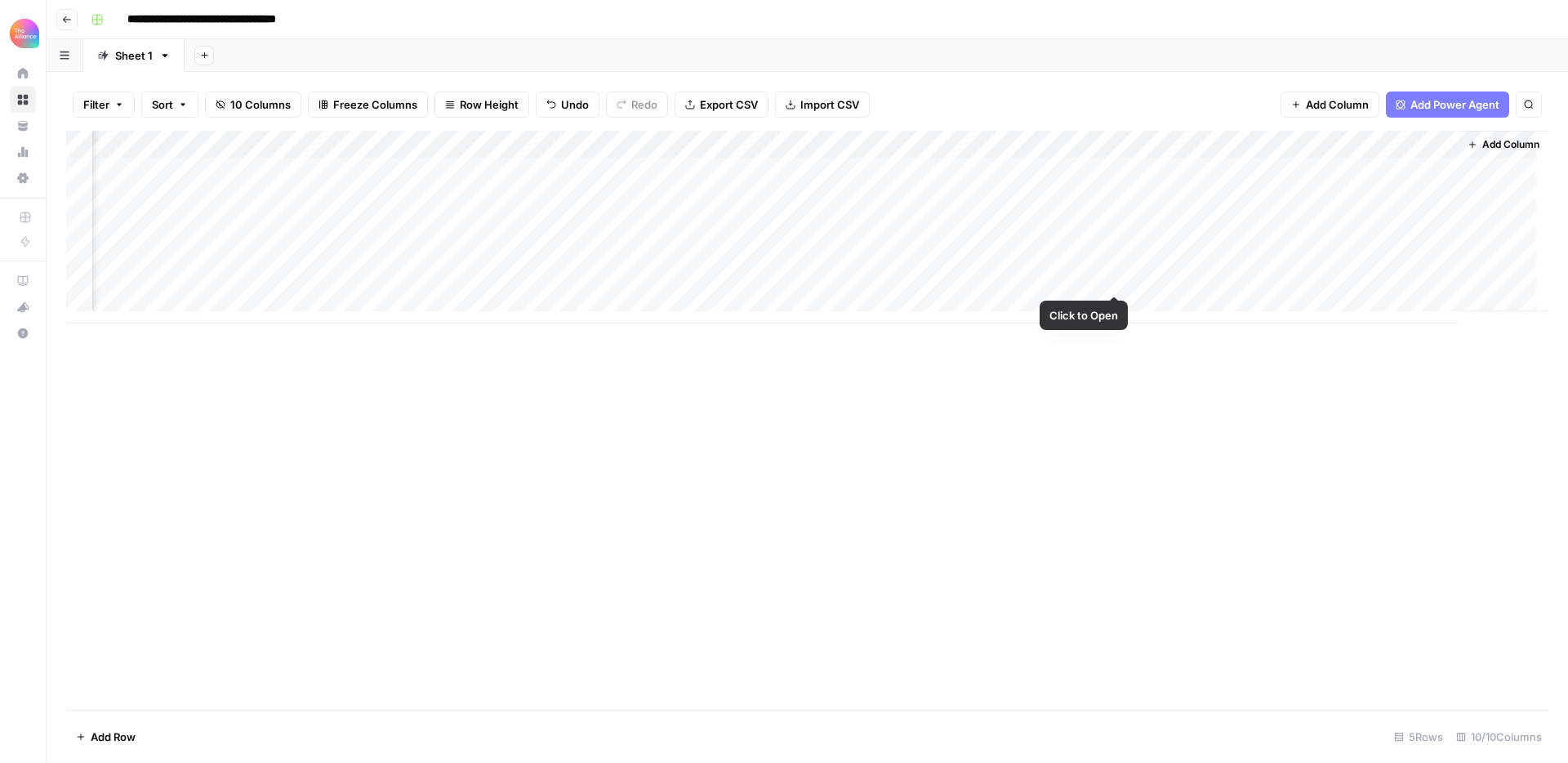
click at [1095, 275] on div "Add Column" at bounding box center [808, 227] width 1482 height 193
click at [95, 278] on div "Add Column" at bounding box center [808, 227] width 1482 height 193
click at [80, 280] on div "Add Column" at bounding box center [808, 227] width 1482 height 193
click at [106, 740] on span "Delete 1 Row" at bounding box center [108, 737] width 66 height 17
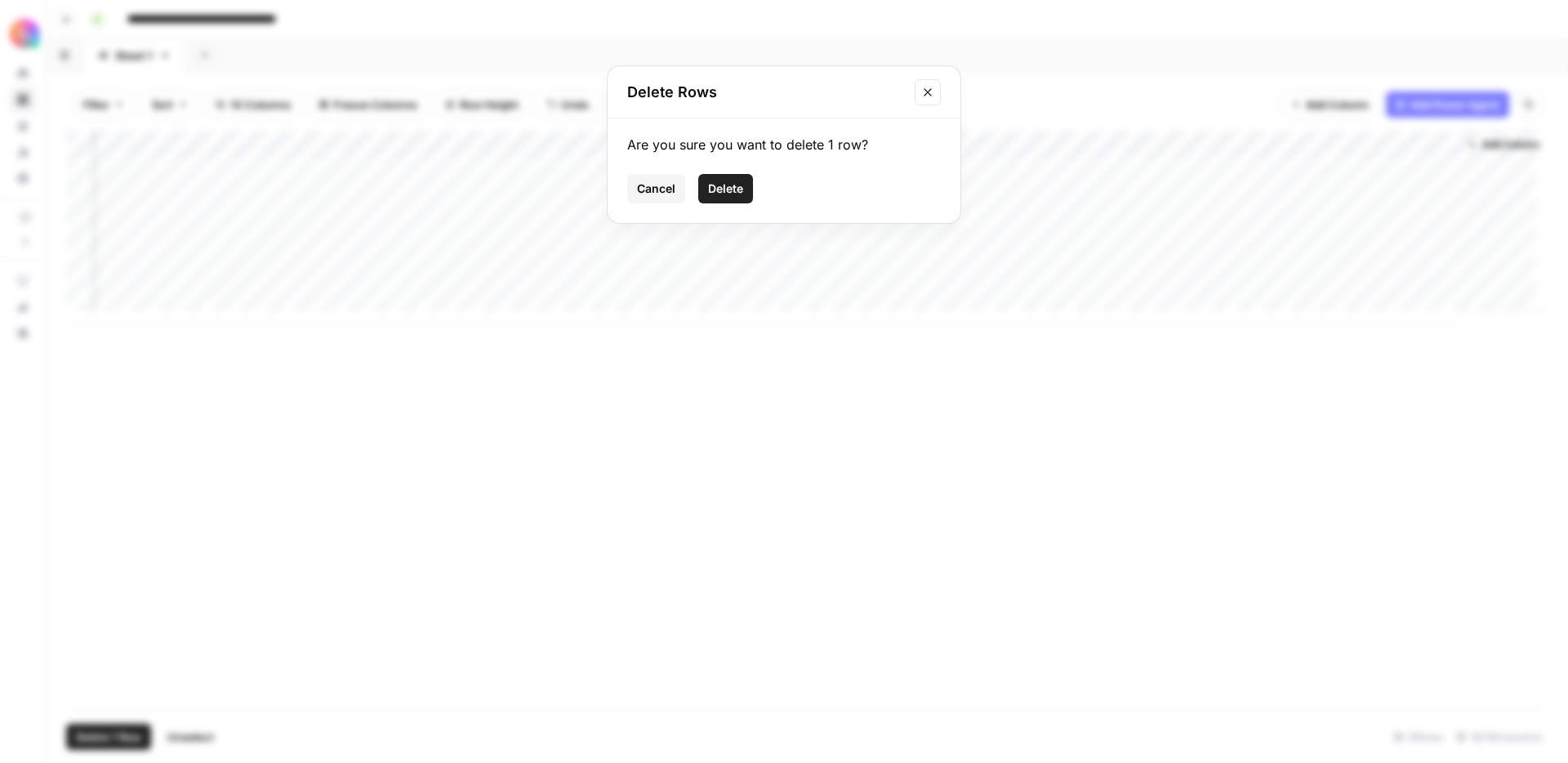
click at [715, 196] on span "Delete" at bounding box center [725, 189] width 35 height 17
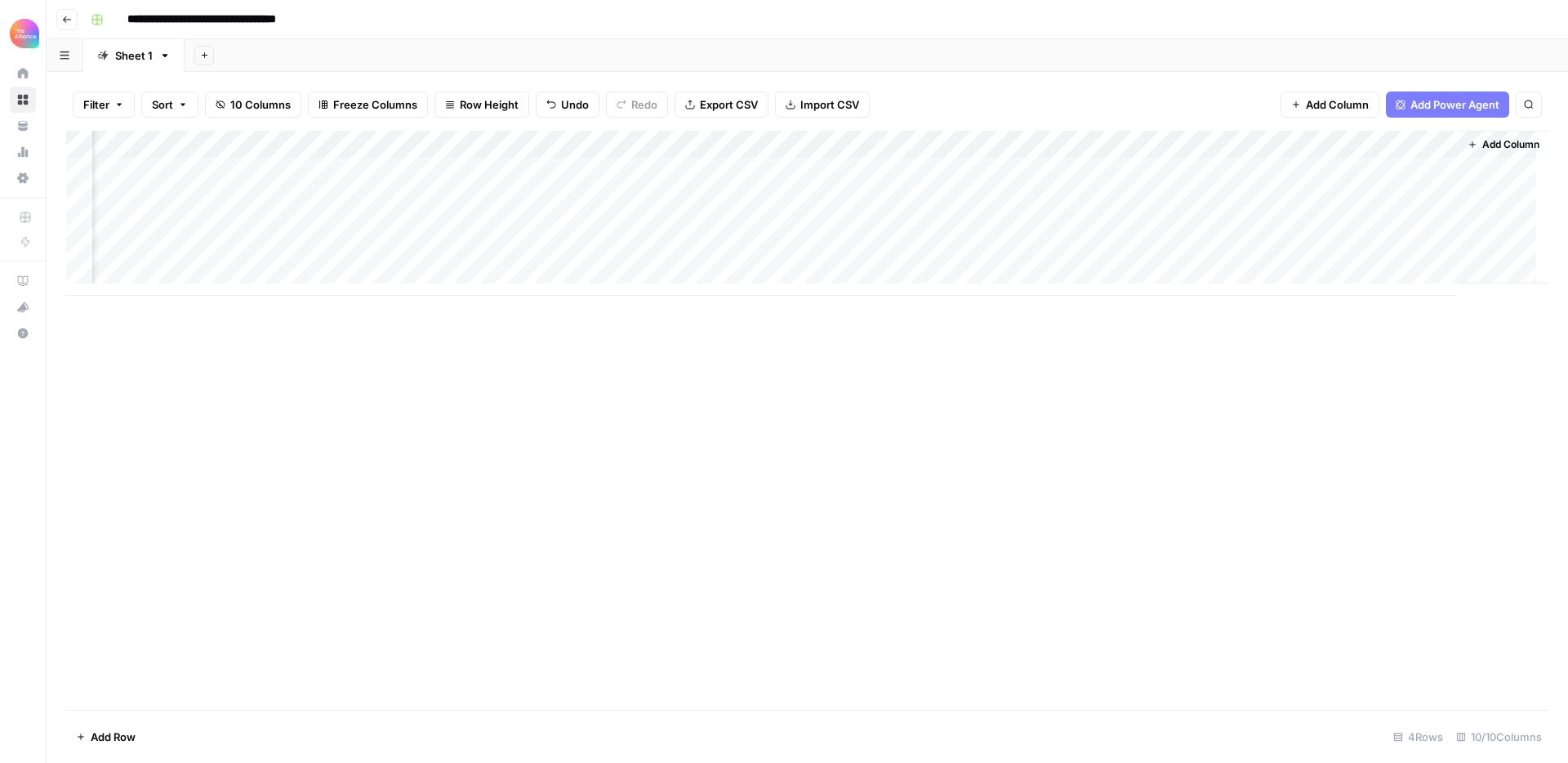
click at [211, 274] on div "Add Column" at bounding box center [808, 213] width 1482 height 165
click at [195, 348] on button "Promo" at bounding box center [182, 346] width 47 height 20
click at [343, 270] on div "Add Column" at bounding box center [808, 227] width 1482 height 193
click at [331, 270] on div "Add Column" at bounding box center [808, 227] width 1482 height 193
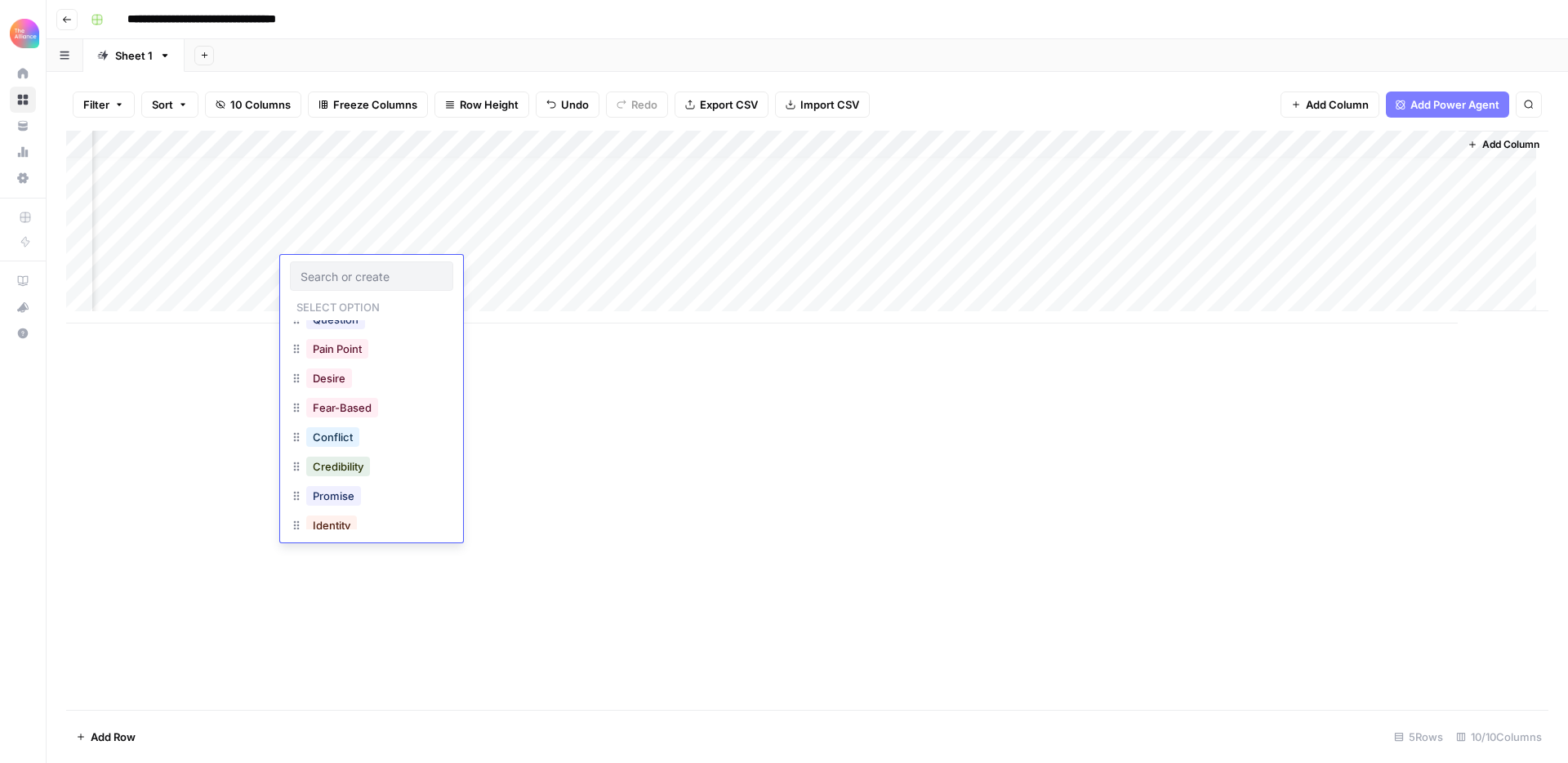
scroll to position [191, 0]
click at [359, 356] on button "Pain Point" at bounding box center [337, 348] width 62 height 20
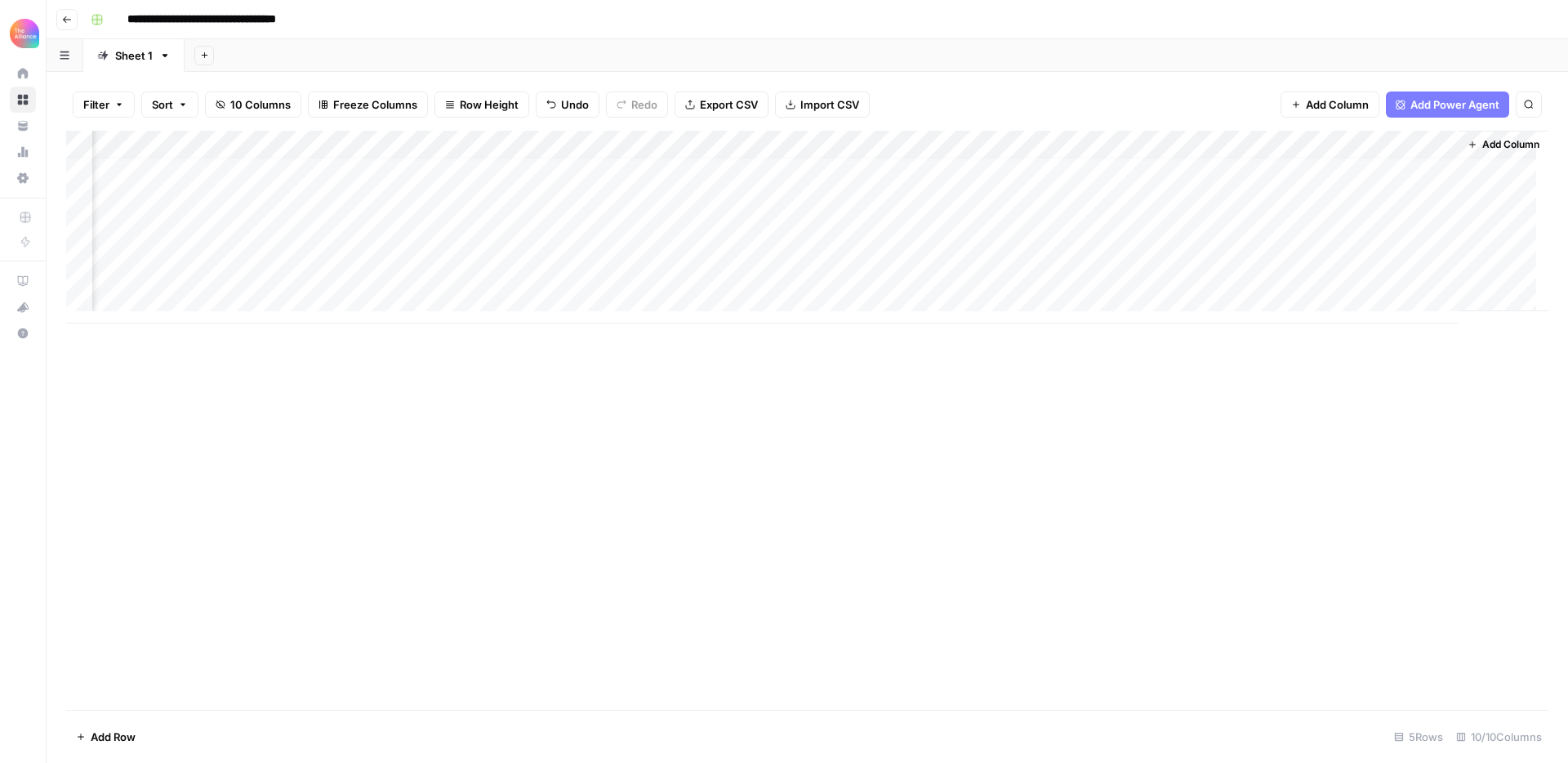
click at [484, 268] on div "Add Column" at bounding box center [808, 227] width 1482 height 193
click at [647, 280] on div "Add Column" at bounding box center [808, 227] width 1482 height 193
type textarea "**********"
click at [695, 389] on div "Add Column" at bounding box center [808, 420] width 1482 height 579
click at [925, 271] on div "Add Column" at bounding box center [808, 227] width 1482 height 193
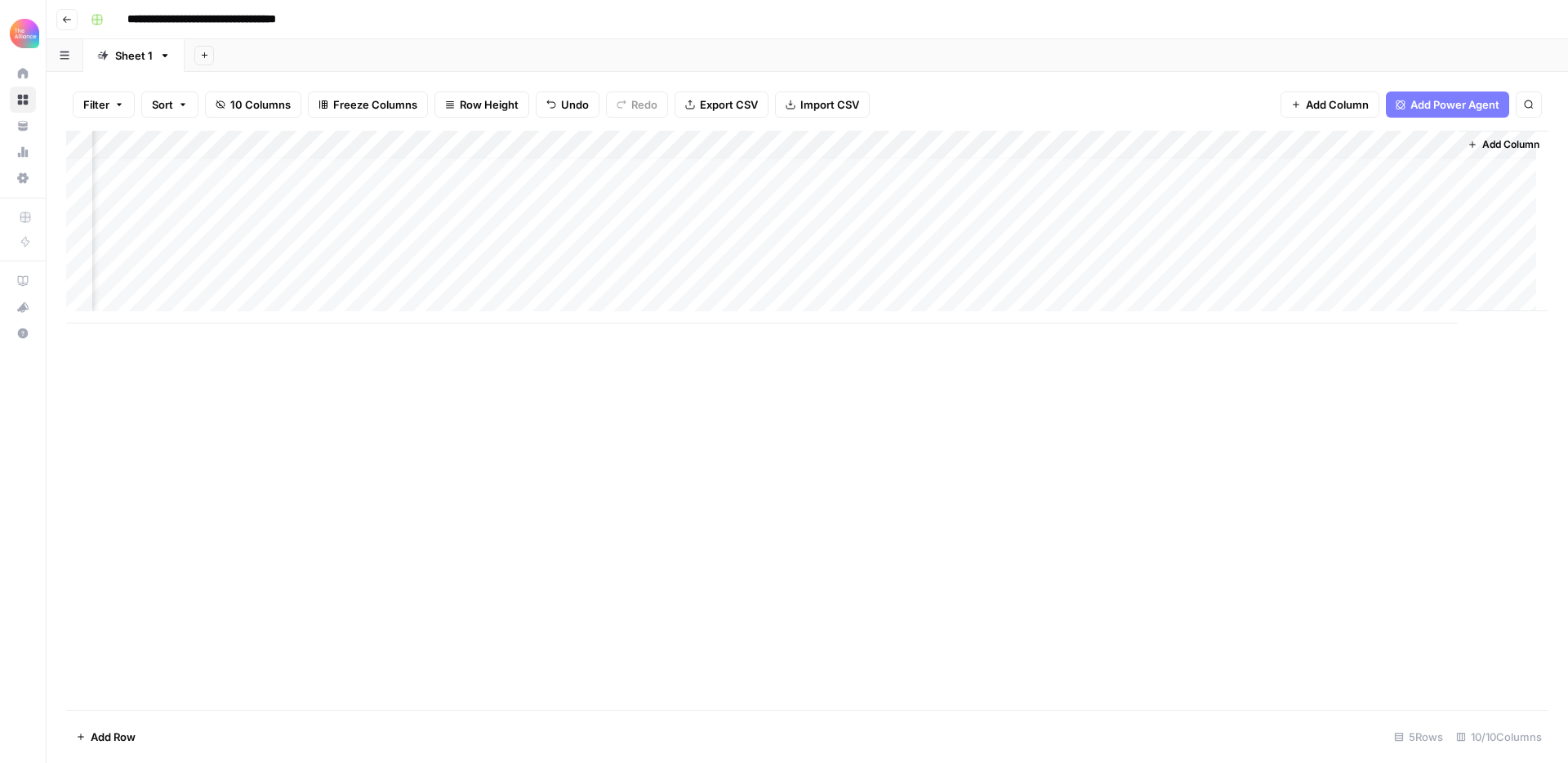
click at [904, 379] on div "Add Column" at bounding box center [808, 420] width 1482 height 579
click at [926, 278] on div "Add Column" at bounding box center [808, 227] width 1482 height 193
click at [980, 369] on div "Add Column" at bounding box center [808, 420] width 1482 height 579
click at [1130, 148] on div "Add Column" at bounding box center [808, 227] width 1482 height 193
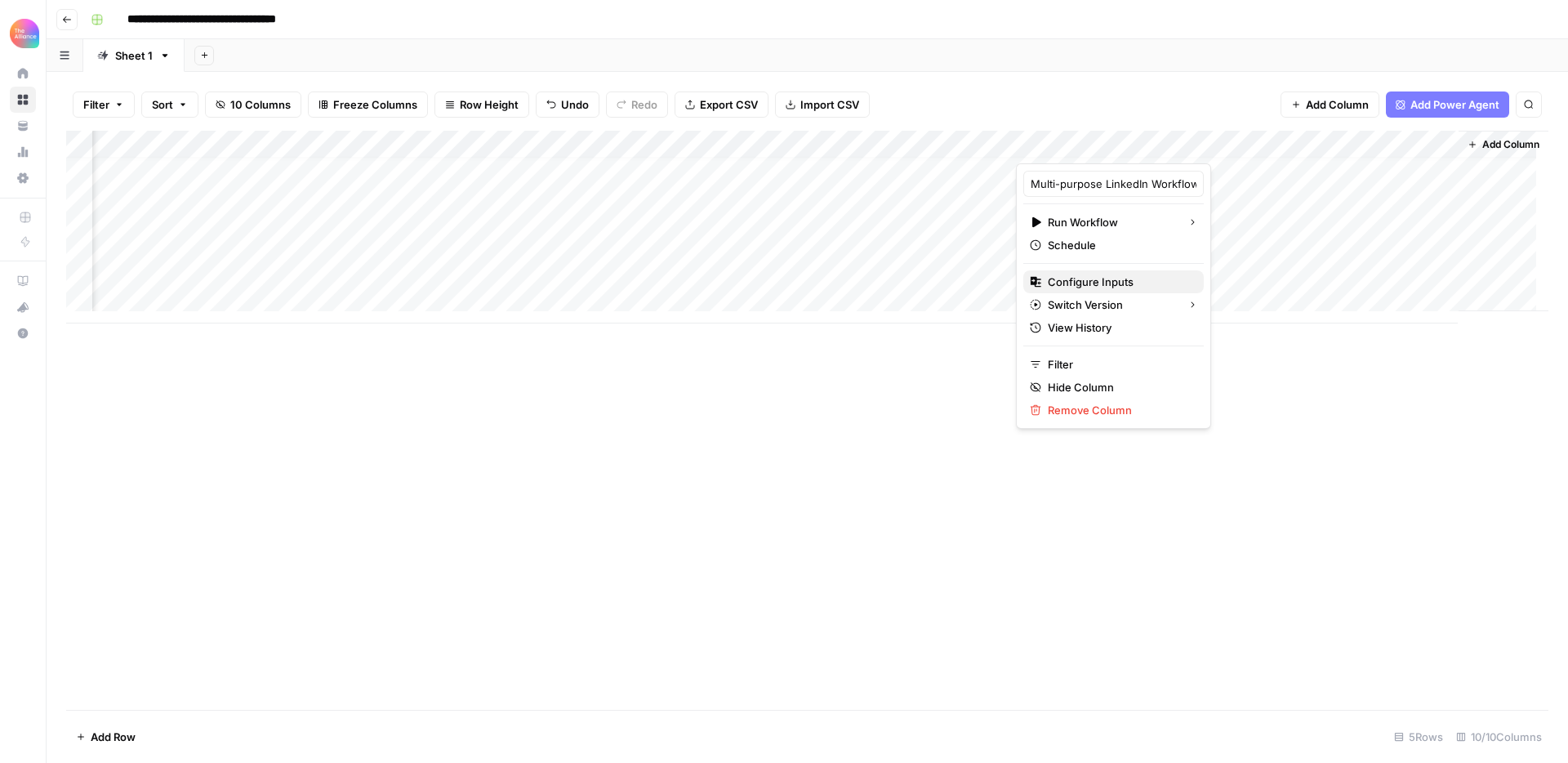
click at [1103, 285] on span "Configure Inputs" at bounding box center [1120, 282] width 143 height 17
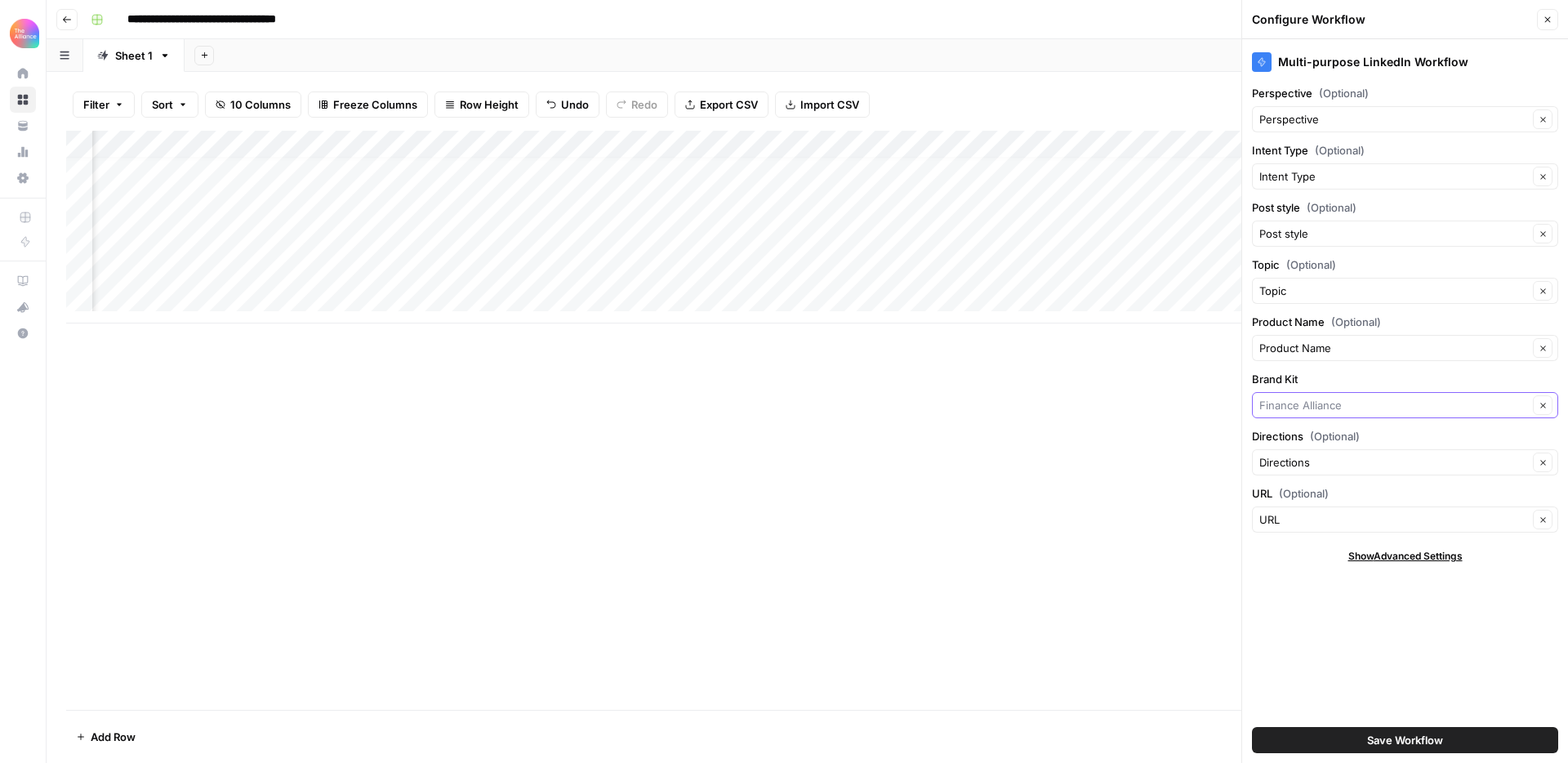
click at [1329, 402] on input "Brand Kit" at bounding box center [1393, 405] width 269 height 17
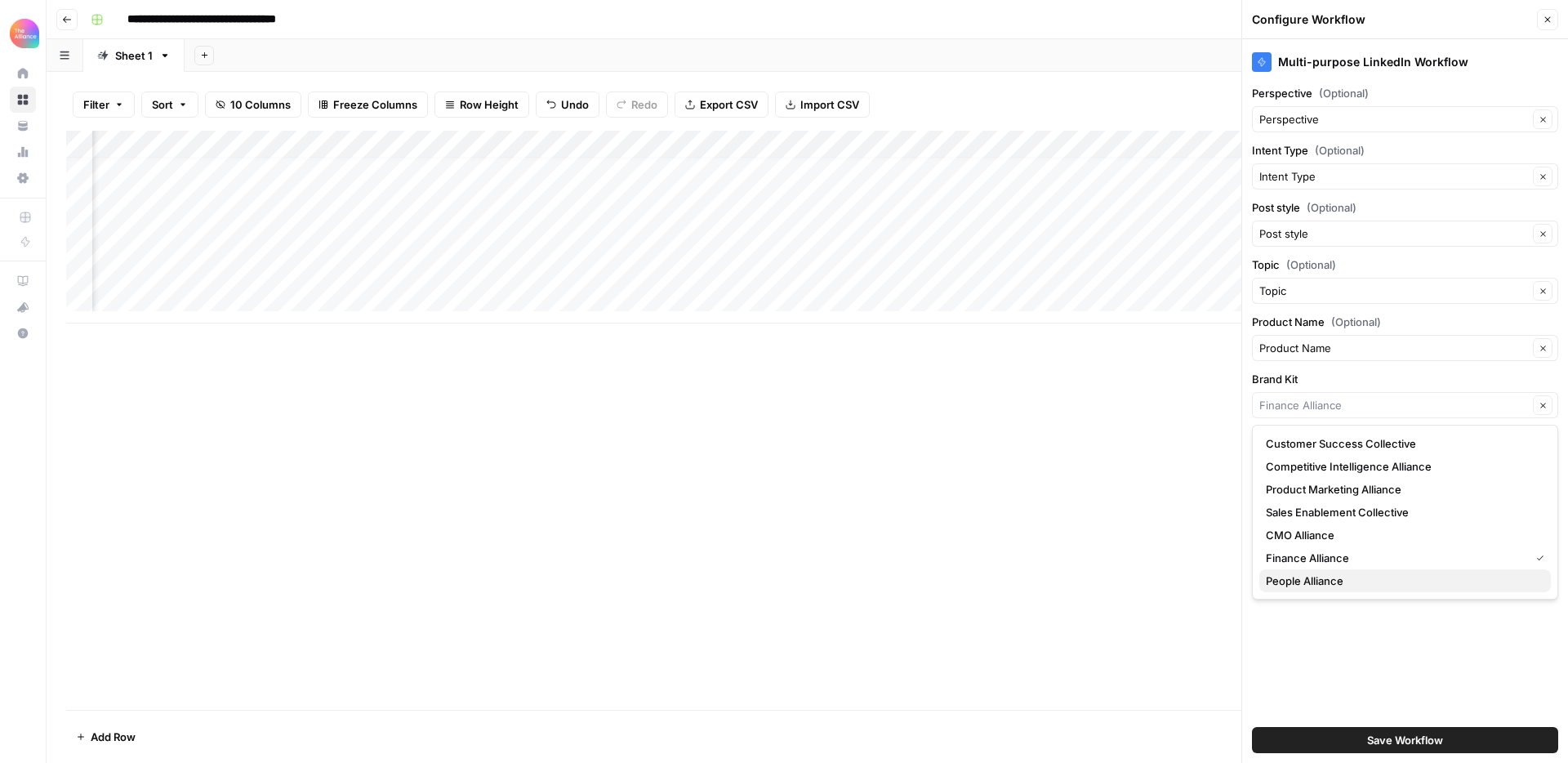
click at [1334, 577] on span "People Alliance" at bounding box center [1402, 581] width 272 height 17
type input "People Alliance"
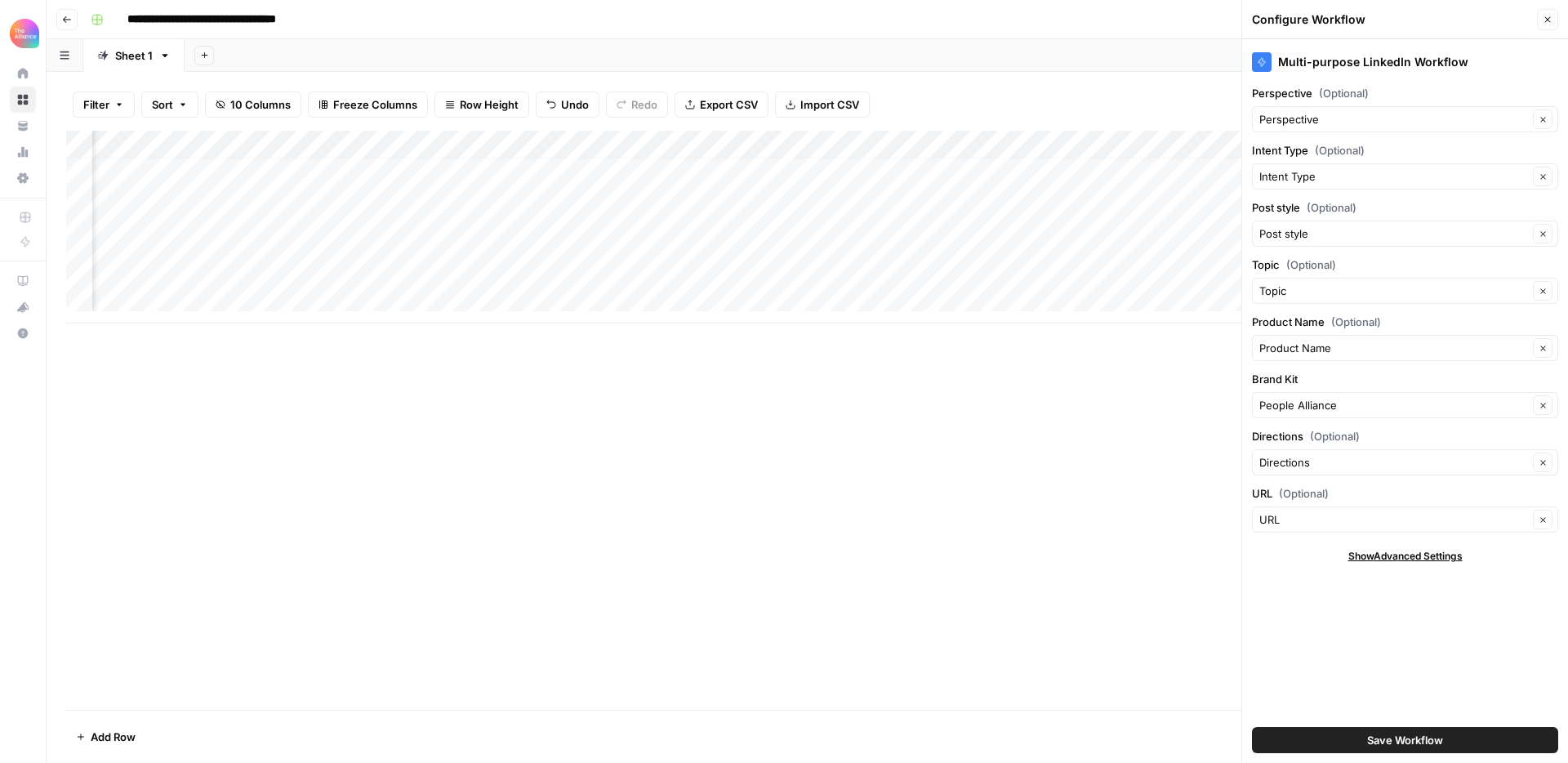
click at [1407, 731] on button "Save Workflow" at bounding box center [1405, 740] width 306 height 26
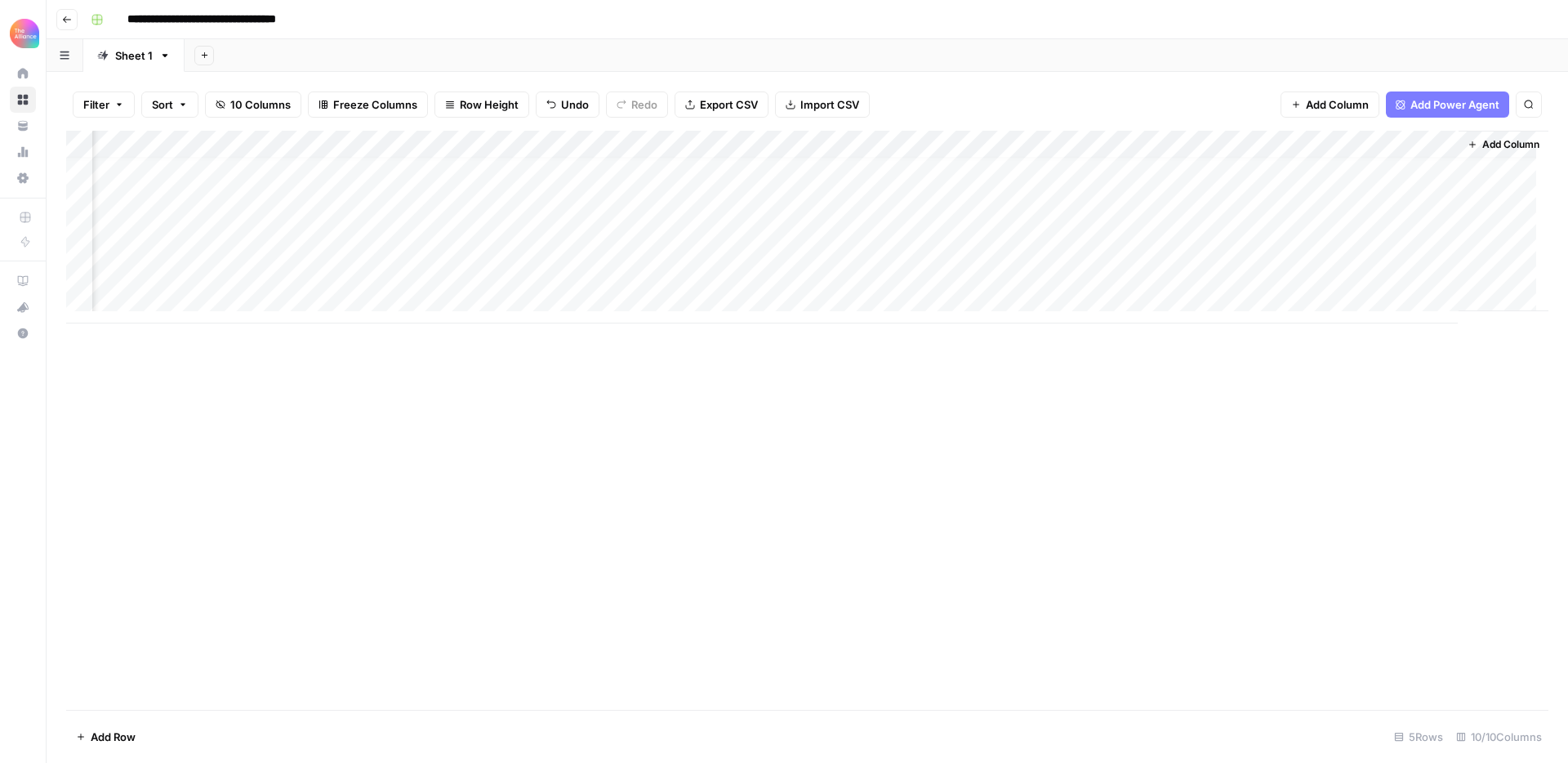
click at [1091, 272] on div "Add Column" at bounding box center [808, 227] width 1482 height 193
click at [151, 265] on div "Add Column" at bounding box center [808, 227] width 1482 height 193
click at [137, 273] on div "Add Column" at bounding box center [808, 227] width 1482 height 193
click at [142, 359] on button "Third-person" at bounding box center [157, 363] width 80 height 20
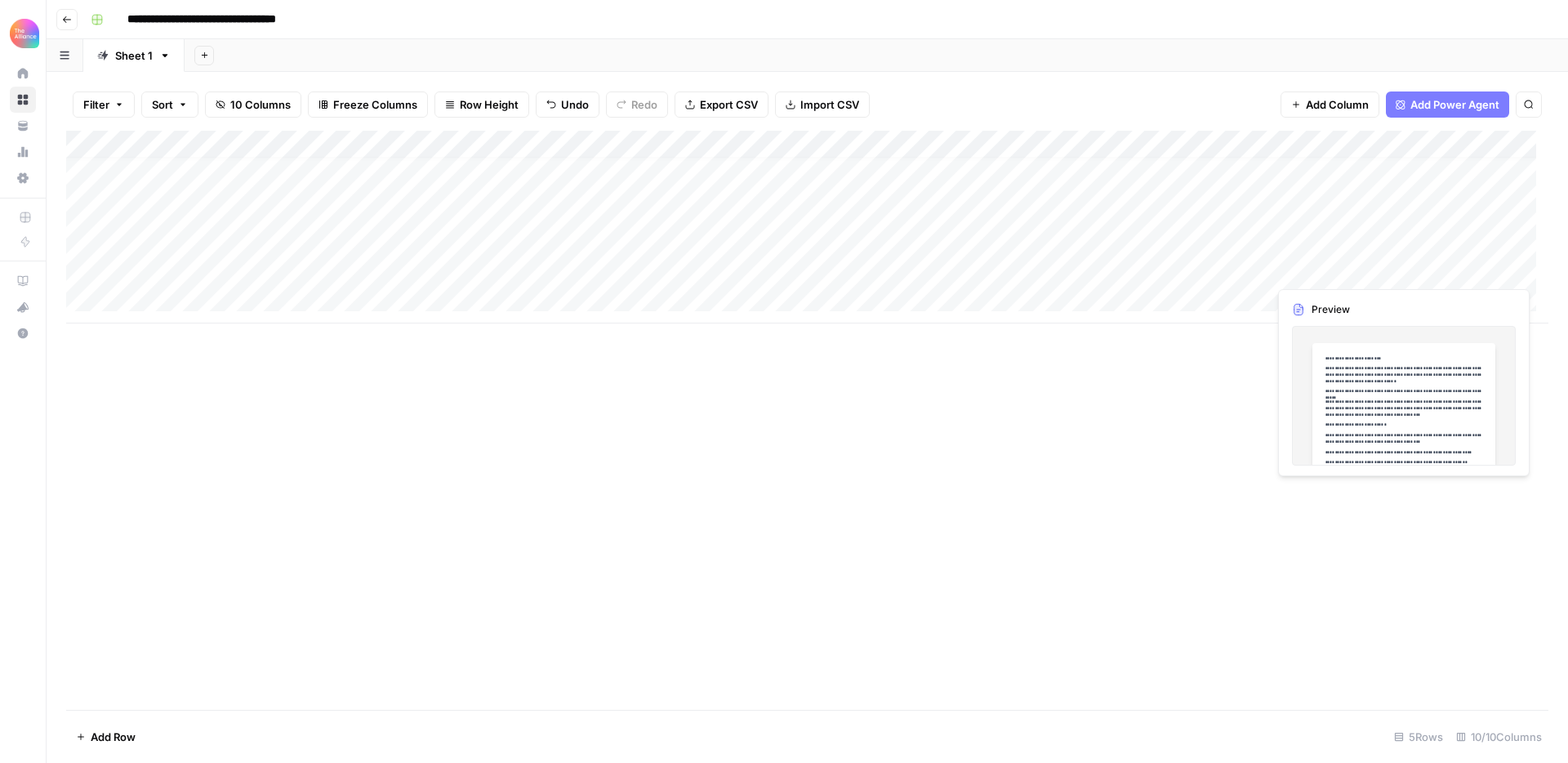
click at [1328, 272] on div "Add Column" at bounding box center [808, 227] width 1482 height 193
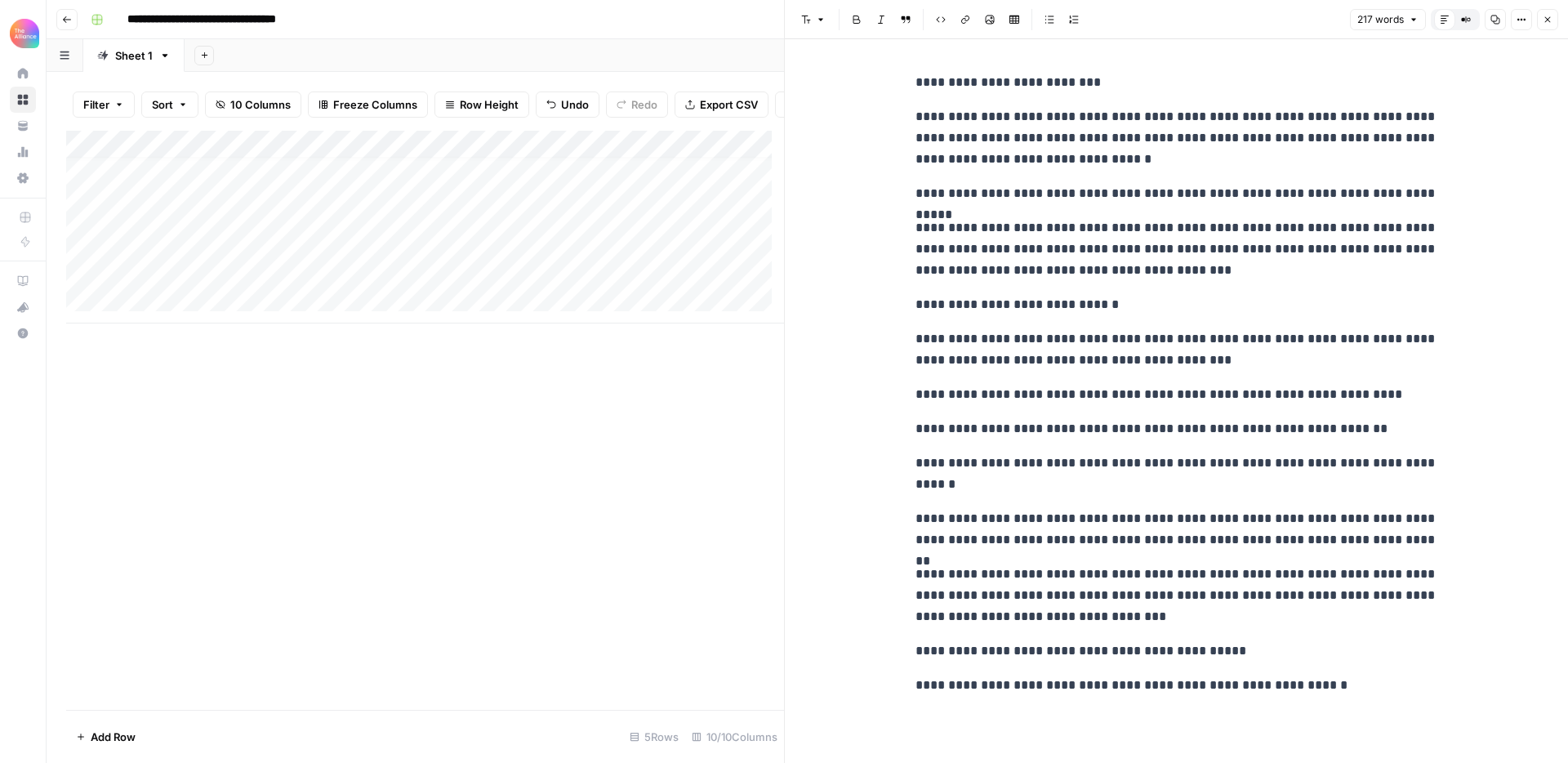
click at [1026, 334] on p "**********" at bounding box center [1177, 349] width 522 height 42
copy div "**********"
